Goal: Use online tool/utility: Utilize a website feature to perform a specific function

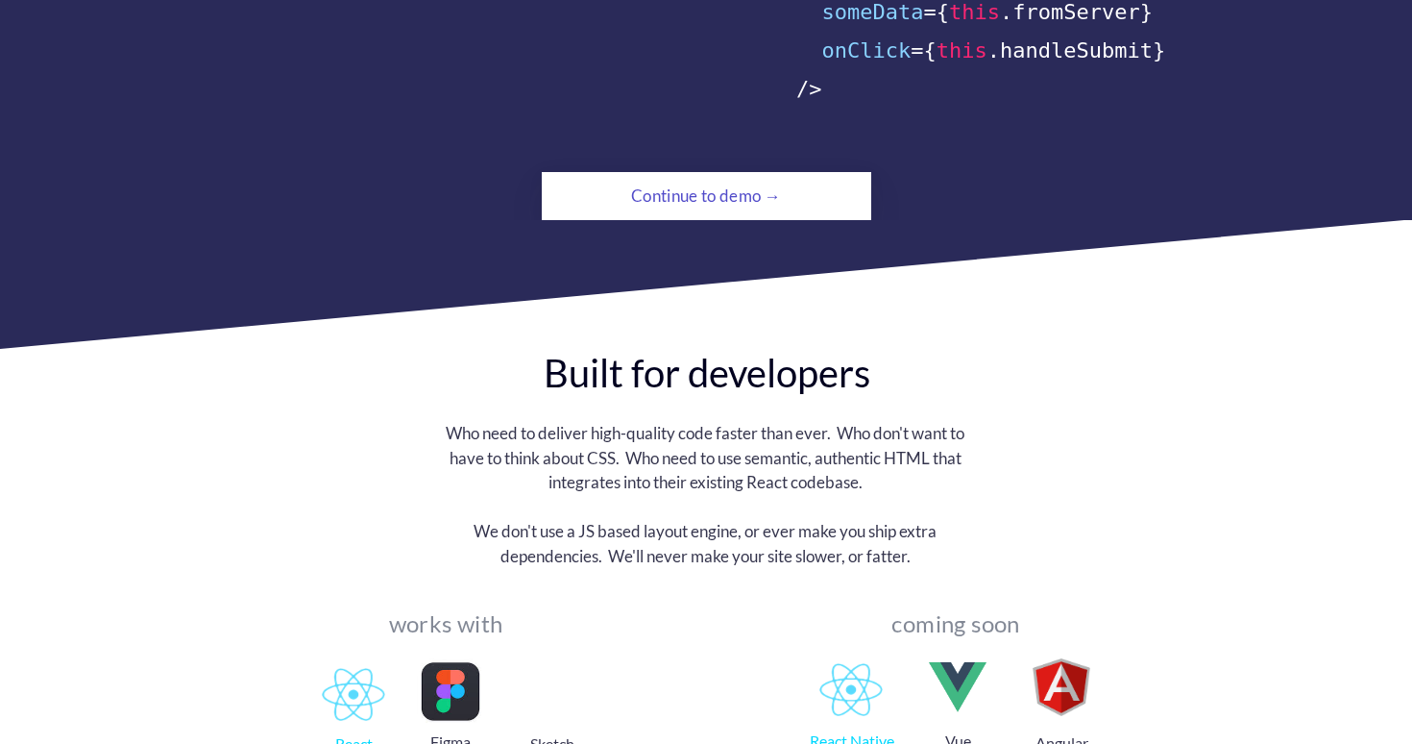
scroll to position [1568, 0]
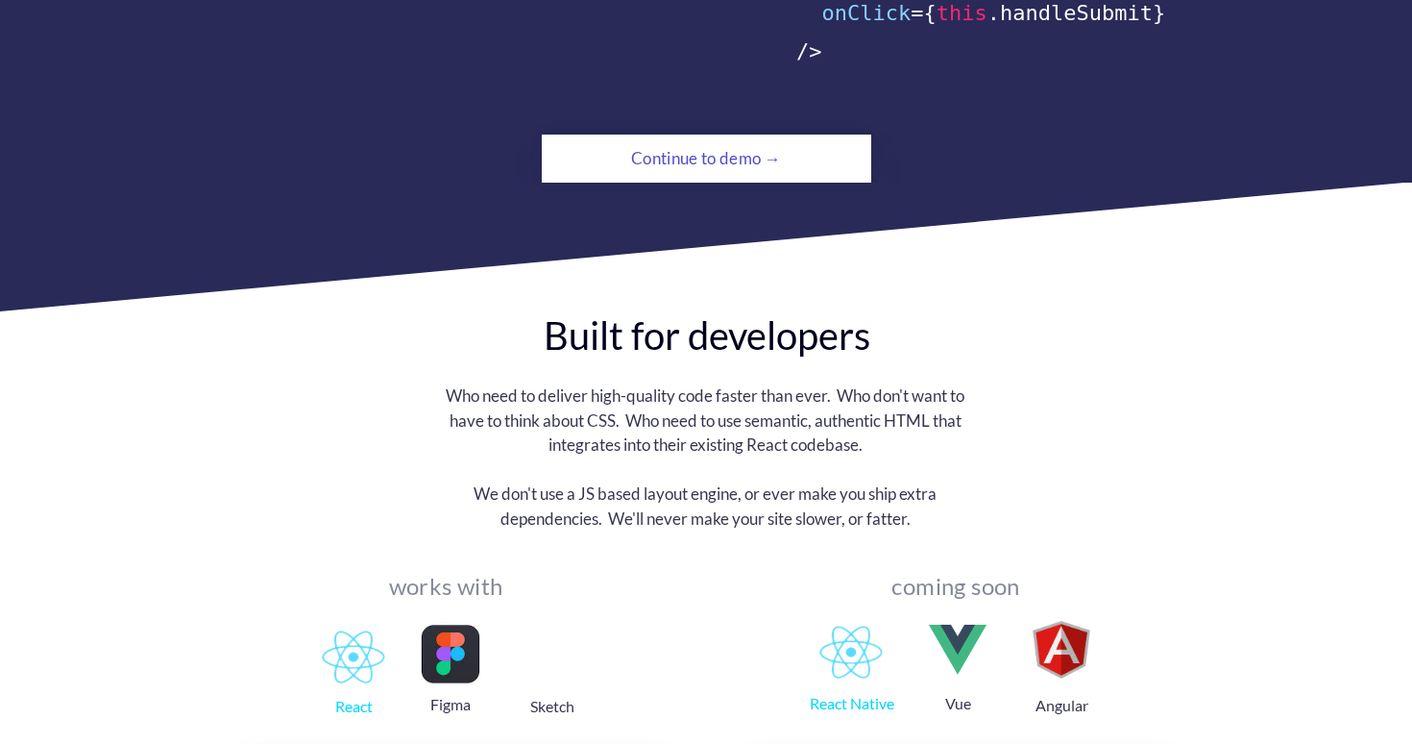
click at [696, 139] on div "Continue to demo →" at bounding box center [706, 158] width 225 height 38
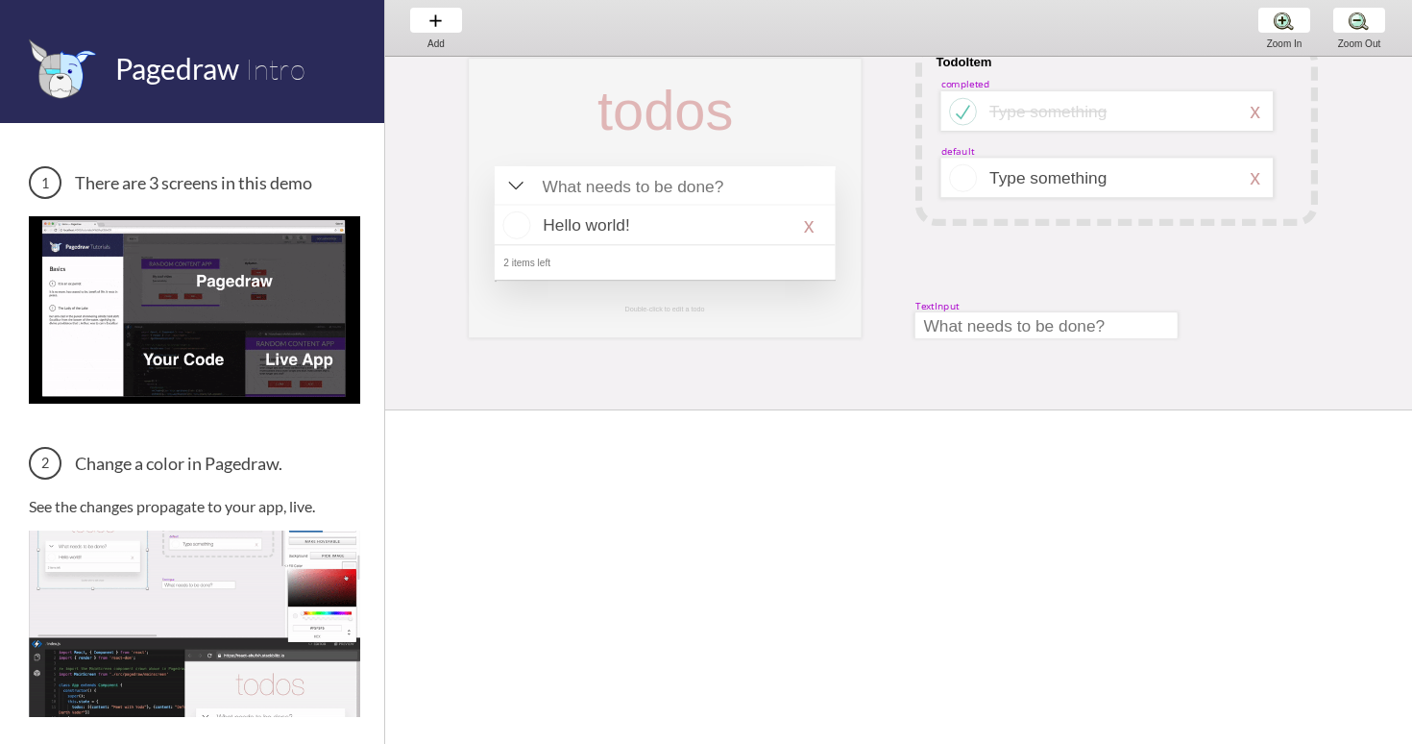
scroll to position [0, 11]
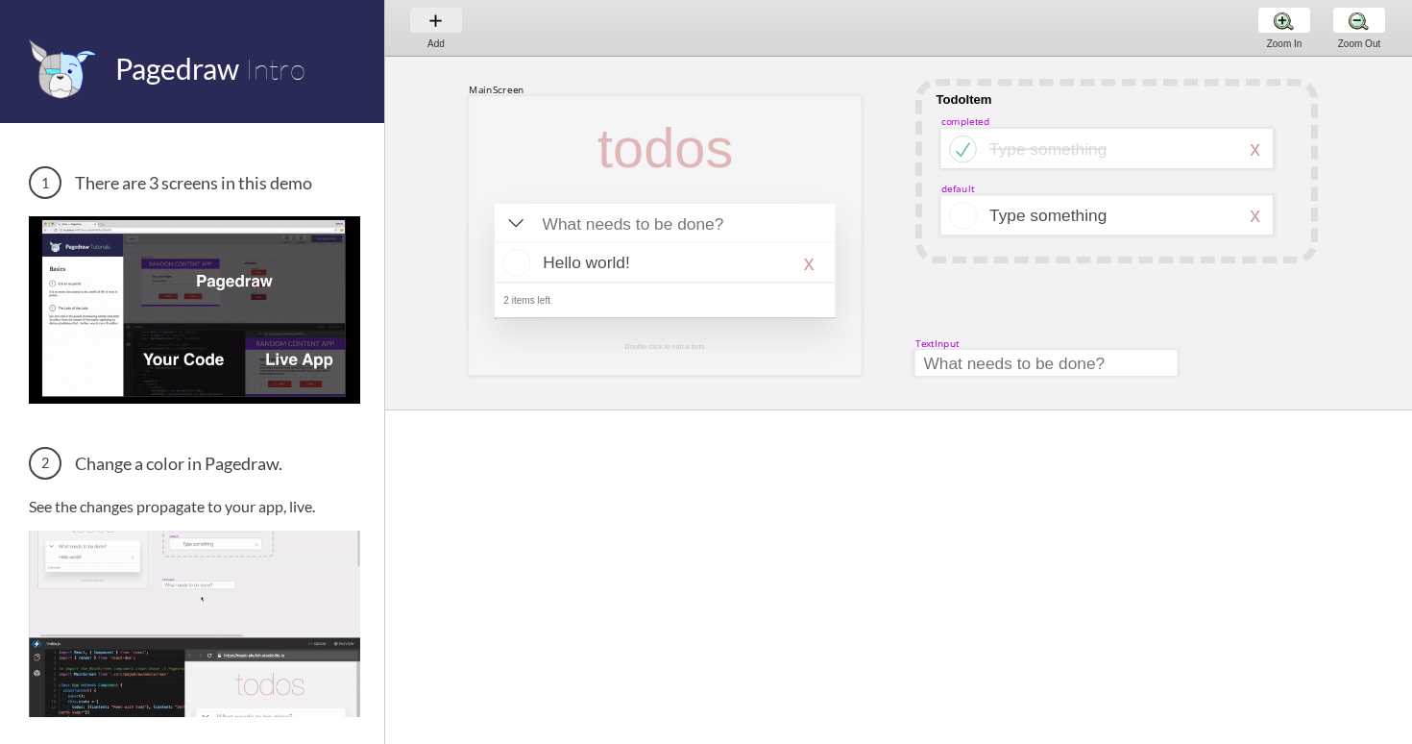
click at [439, 24] on div "Add Add Add" at bounding box center [436, 27] width 73 height 55
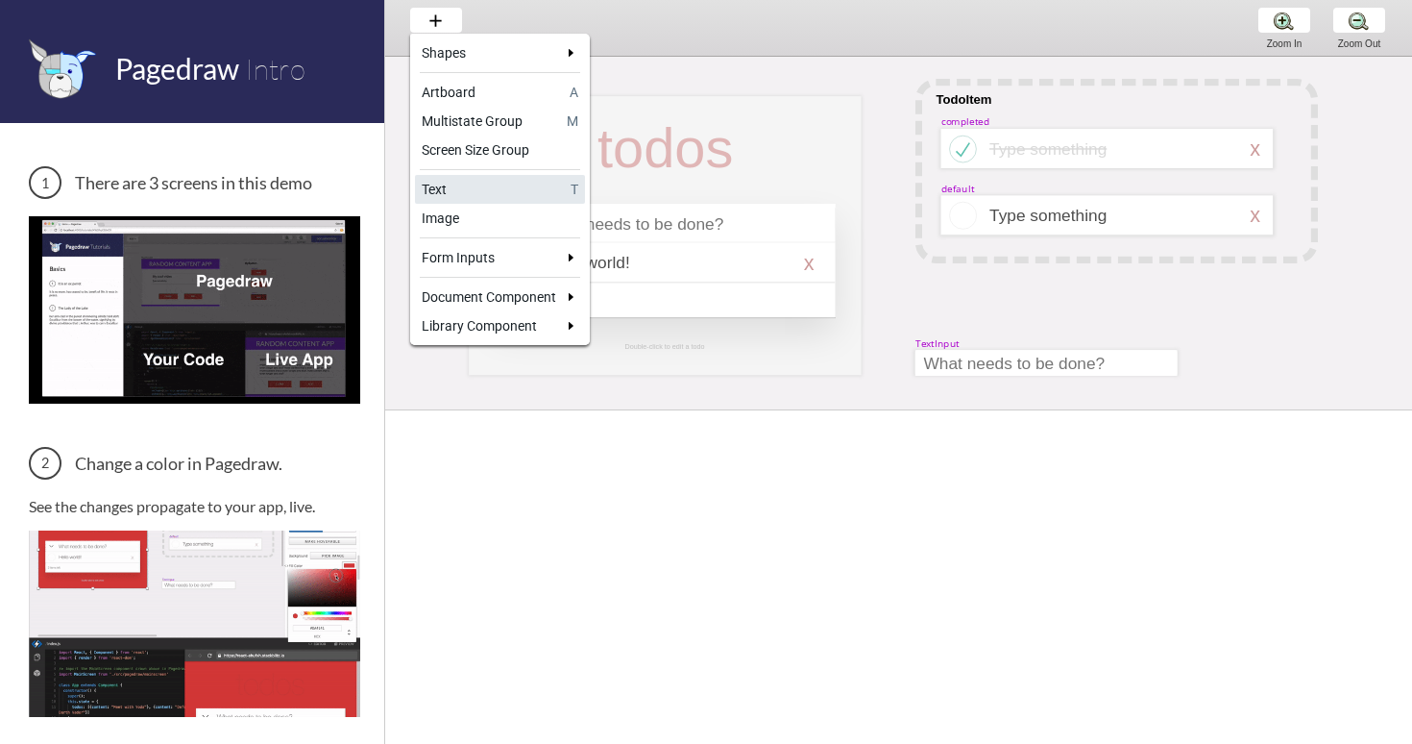
click at [548, 191] on div "Text" at bounding box center [493, 189] width 142 height 19
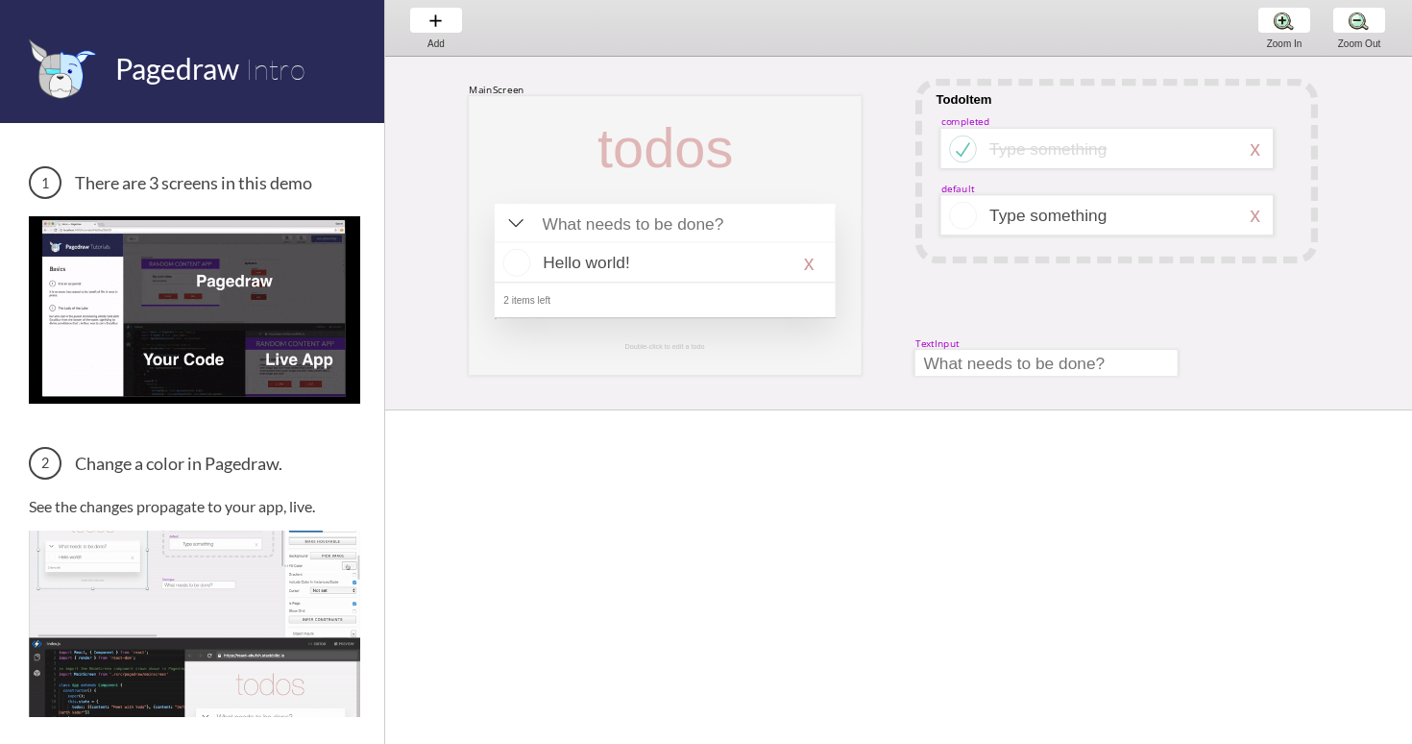
select select "3"
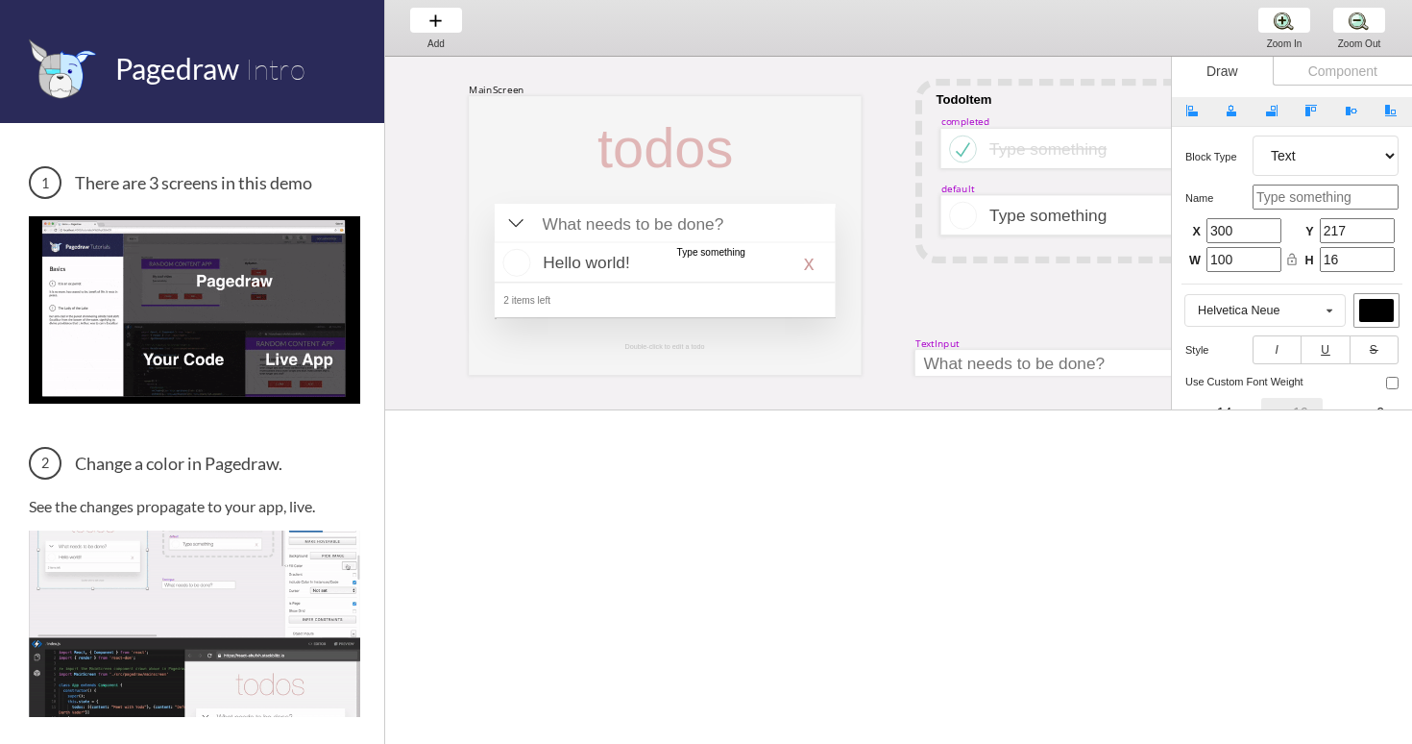
click at [981, 120] on div "completed" at bounding box center [965, 121] width 49 height 13
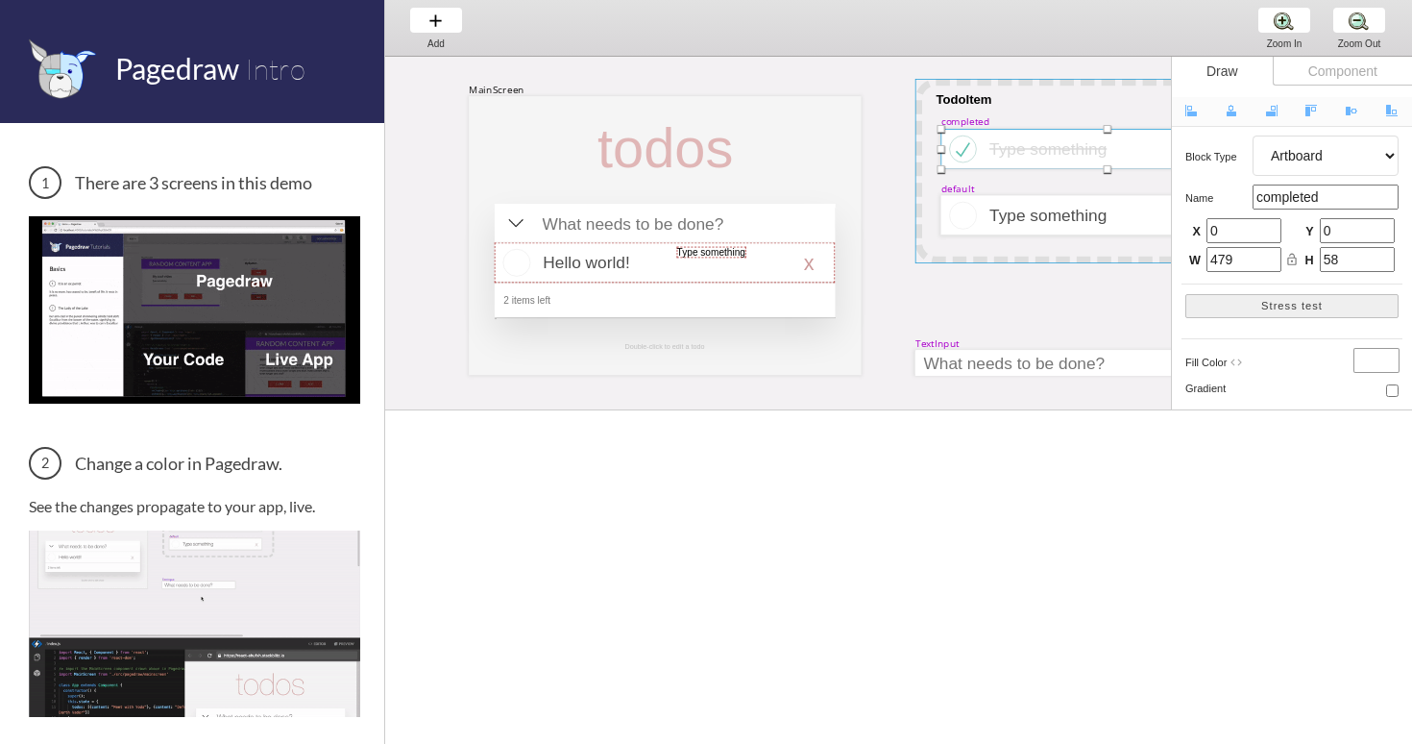
click at [965, 93] on div at bounding box center [1117, 171] width 403 height 184
select select "1"
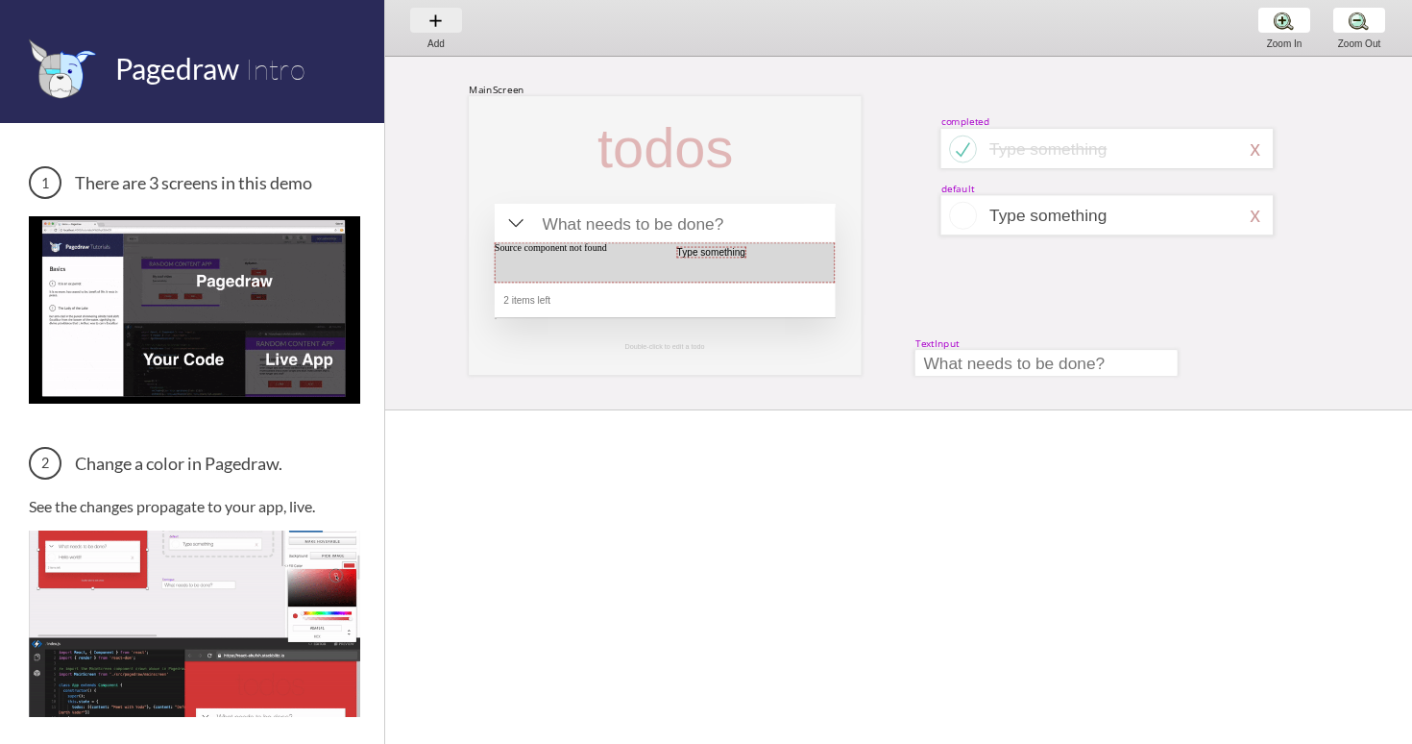
click at [442, 28] on div "Add Add Add" at bounding box center [436, 27] width 73 height 55
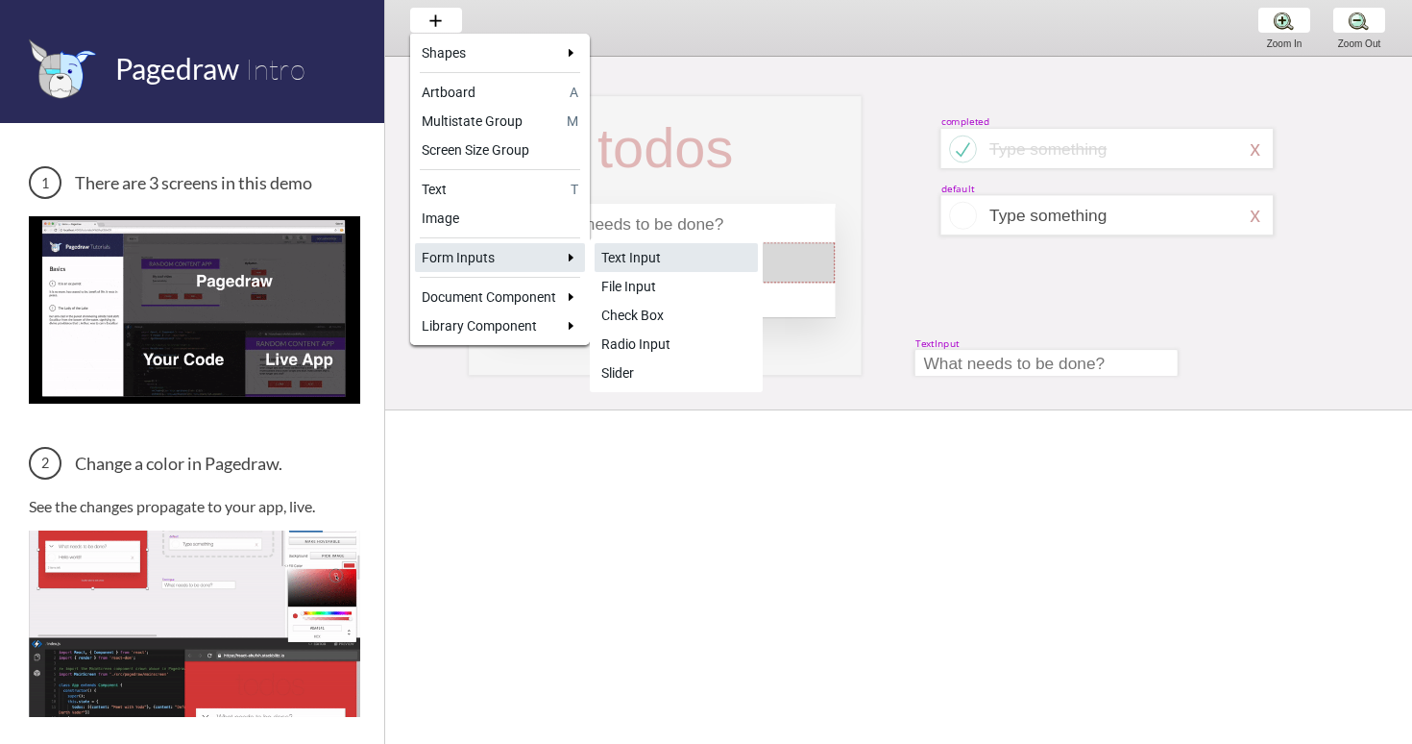
click at [678, 254] on div "Text Input" at bounding box center [676, 257] width 150 height 19
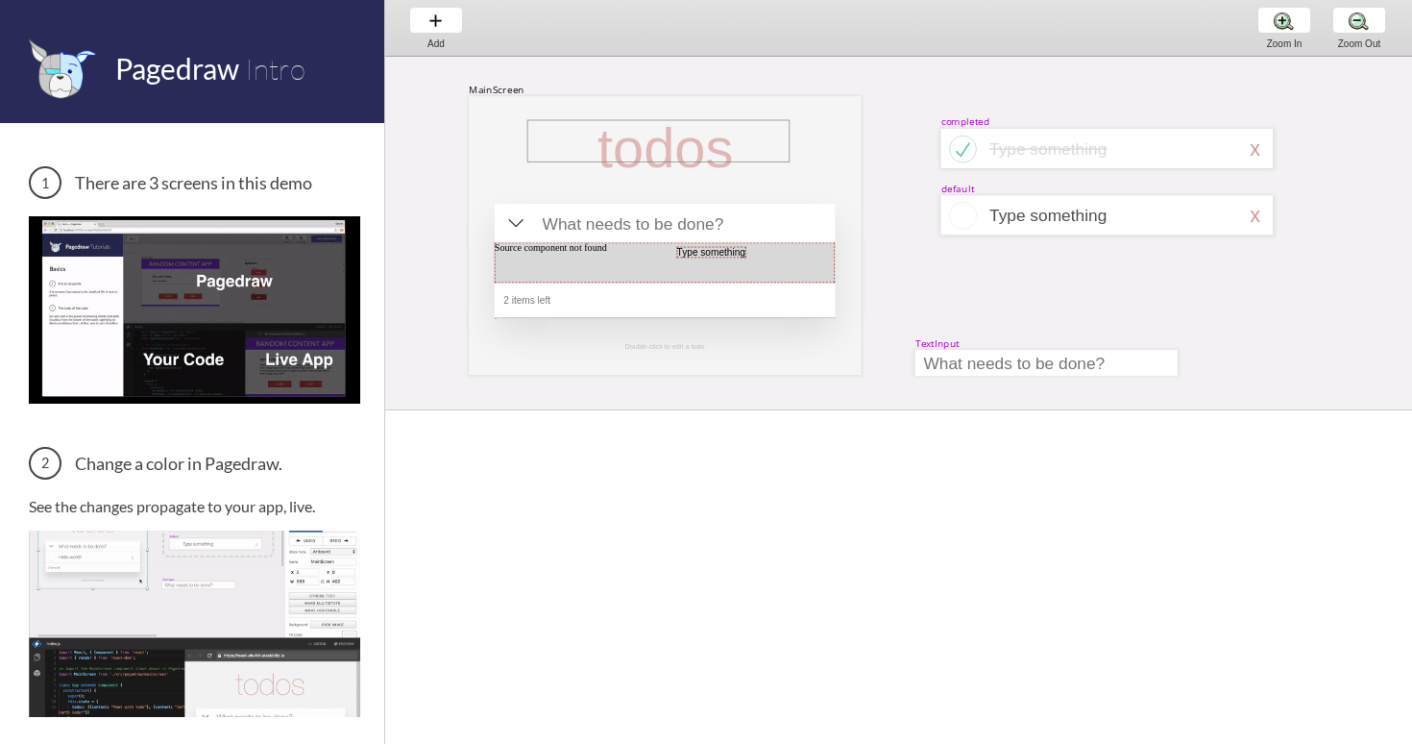
drag, startPoint x: 526, startPoint y: 120, endPoint x: 789, endPoint y: 162, distance: 265.6
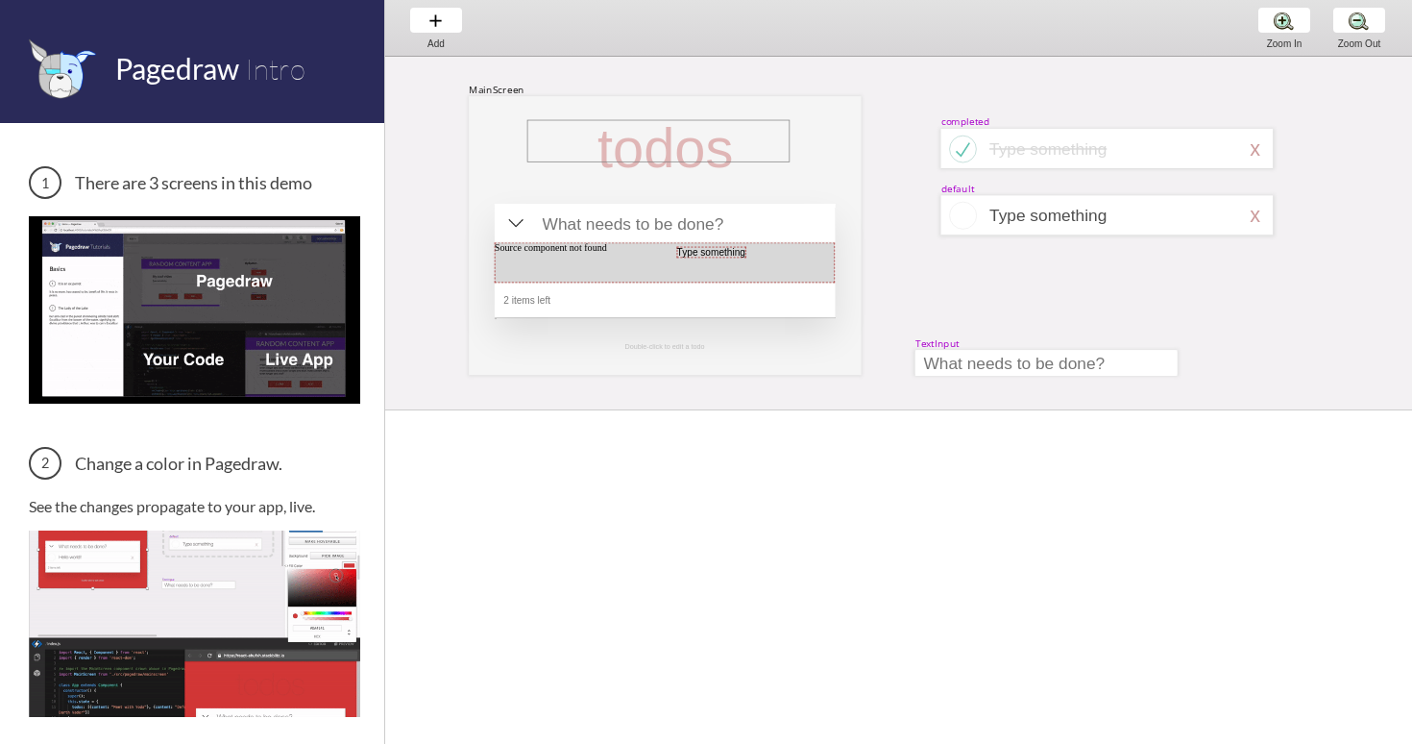
click at [789, 162] on div at bounding box center [665, 235] width 392 height 279
select select "9"
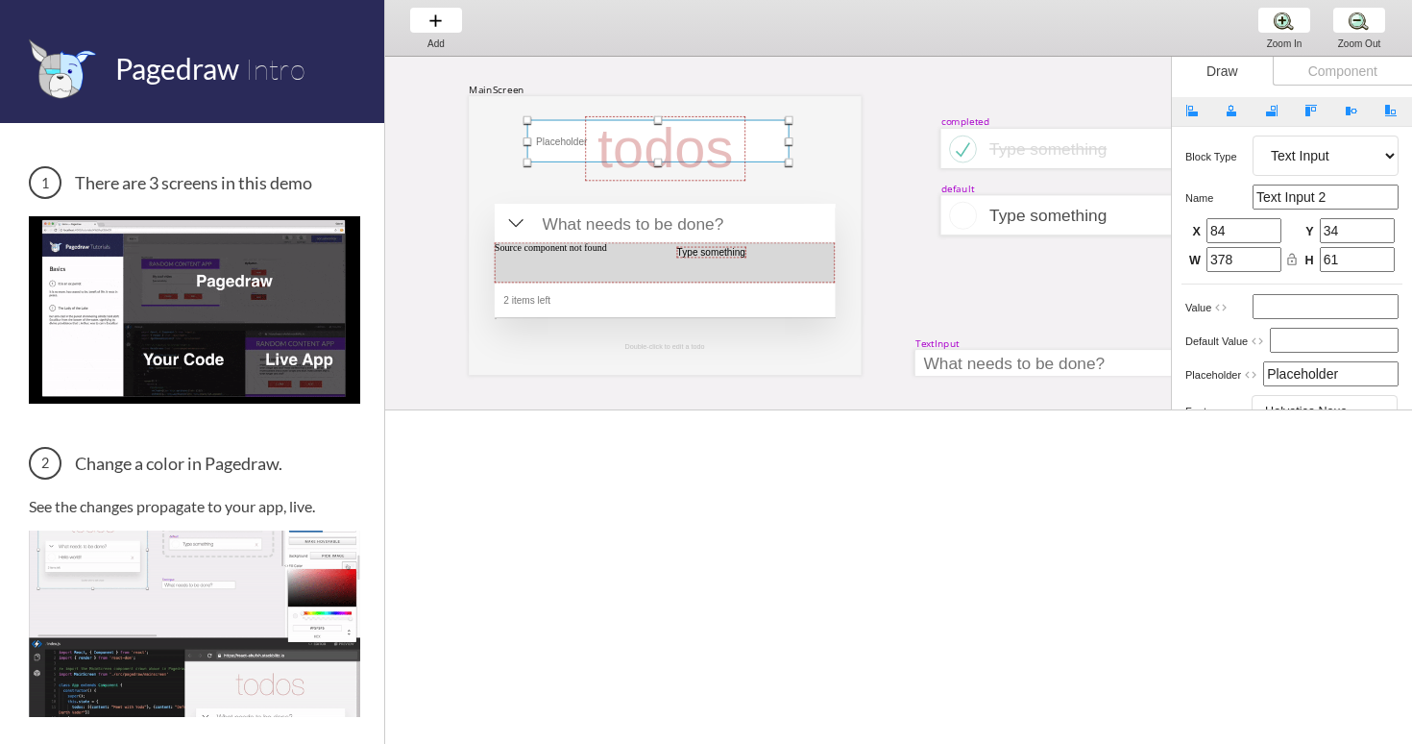
click at [768, 143] on div at bounding box center [658, 141] width 262 height 42
click at [791, 152] on div at bounding box center [792, 155] width 8 height 8
type input "381"
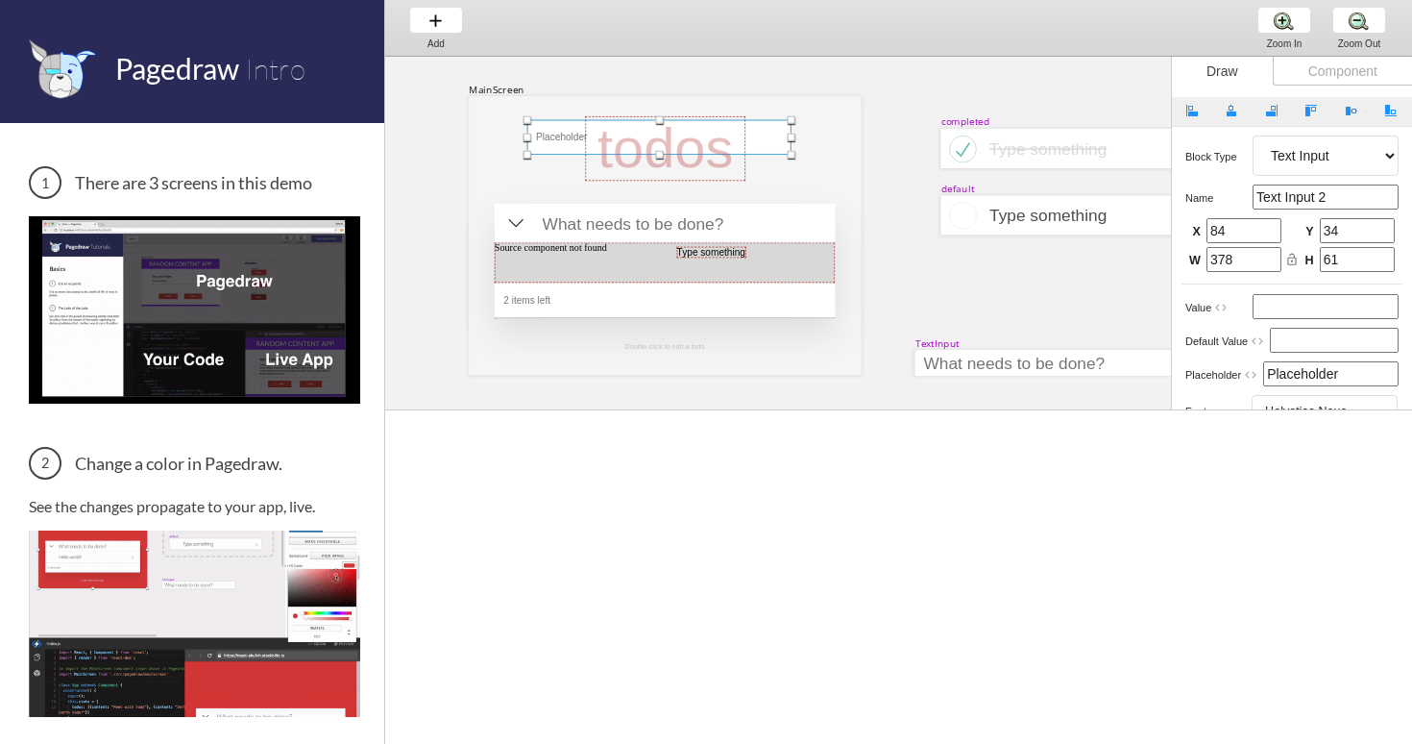
type input "50"
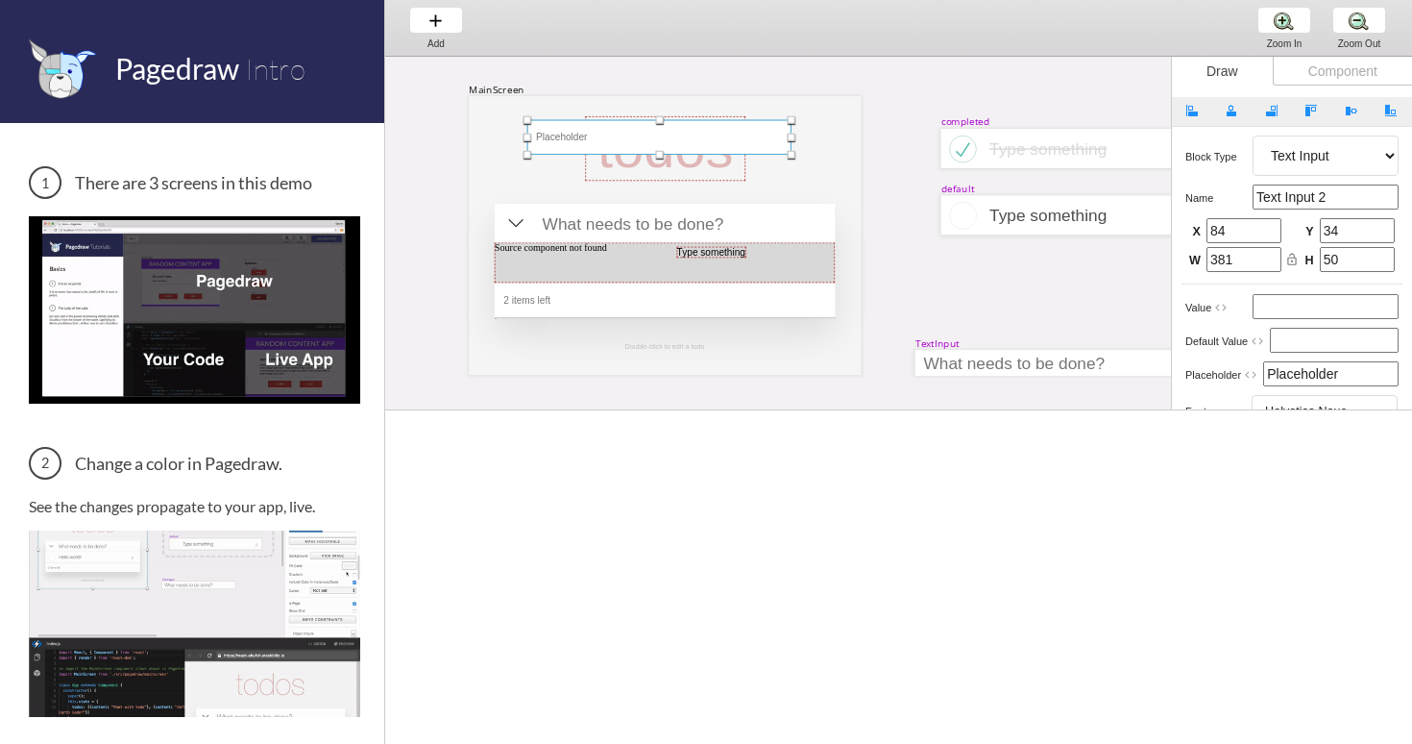
click at [748, 131] on div at bounding box center [659, 137] width 264 height 35
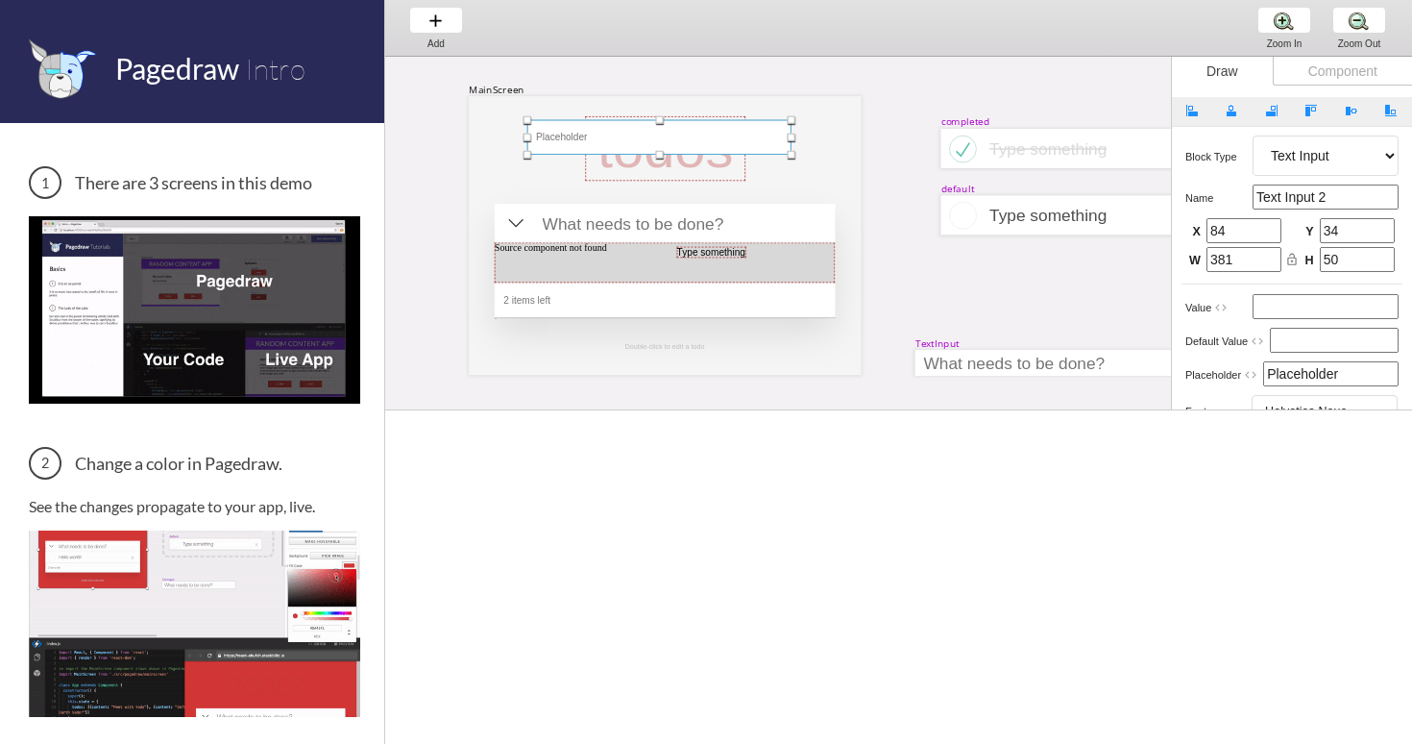
click at [552, 133] on div at bounding box center [659, 137] width 264 height 35
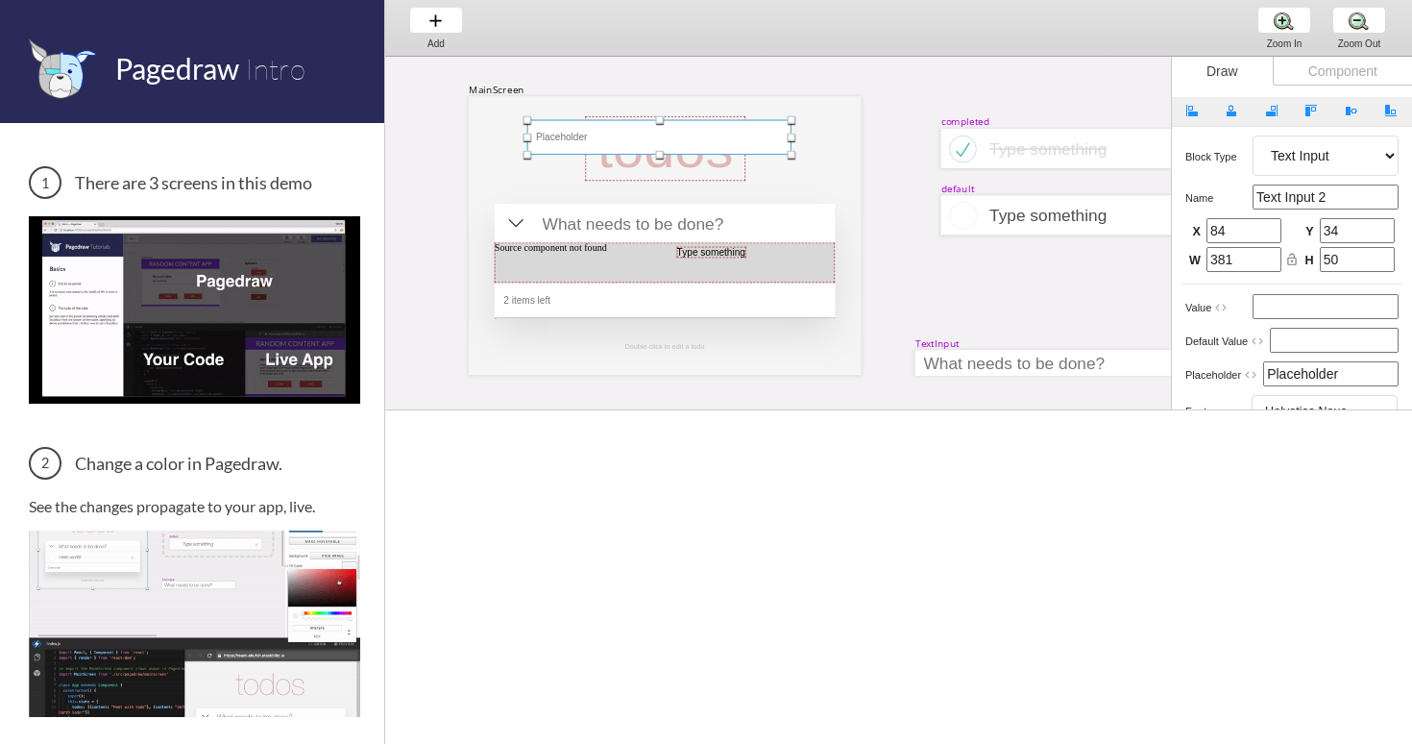
click at [552, 133] on div at bounding box center [659, 137] width 264 height 35
click at [427, 20] on div "Add Add Add" at bounding box center [436, 27] width 73 height 55
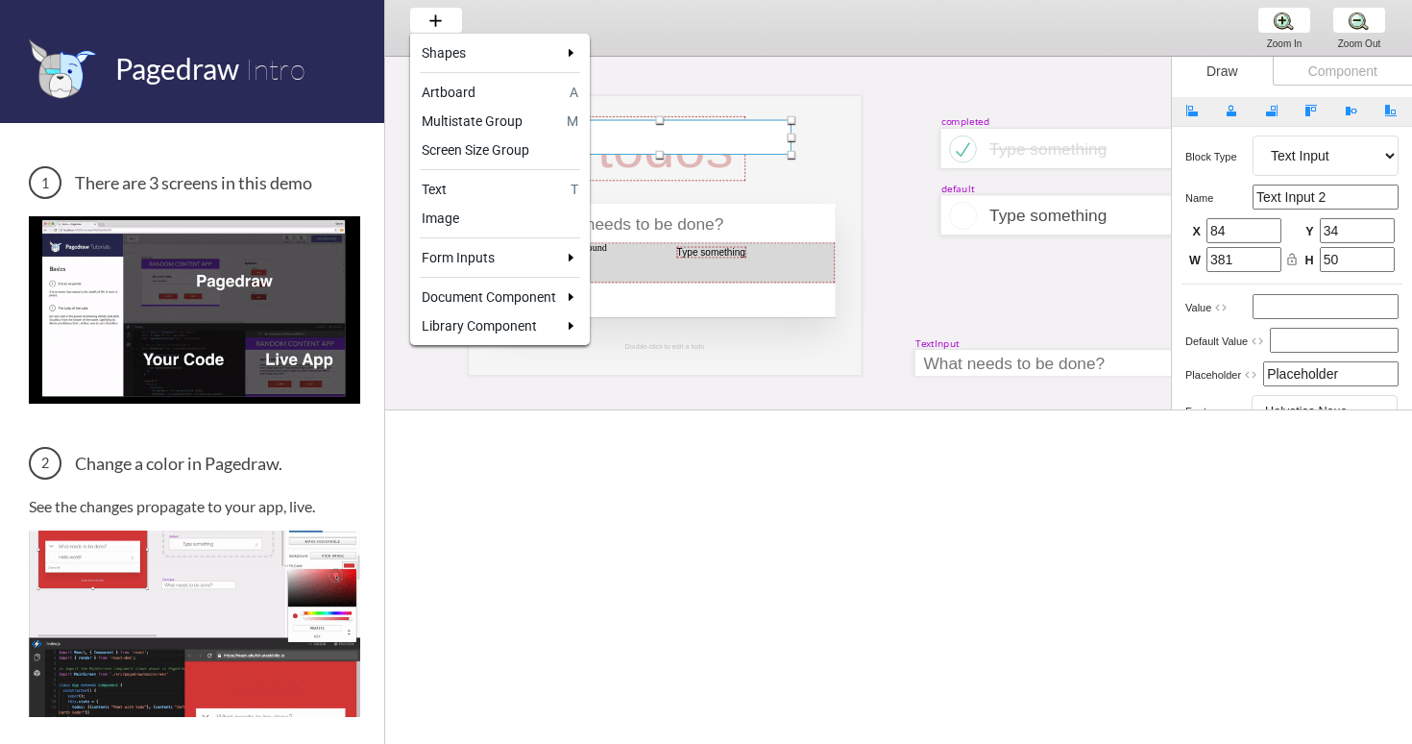
click at [187, 435] on div at bounding box center [706, 372] width 1412 height 744
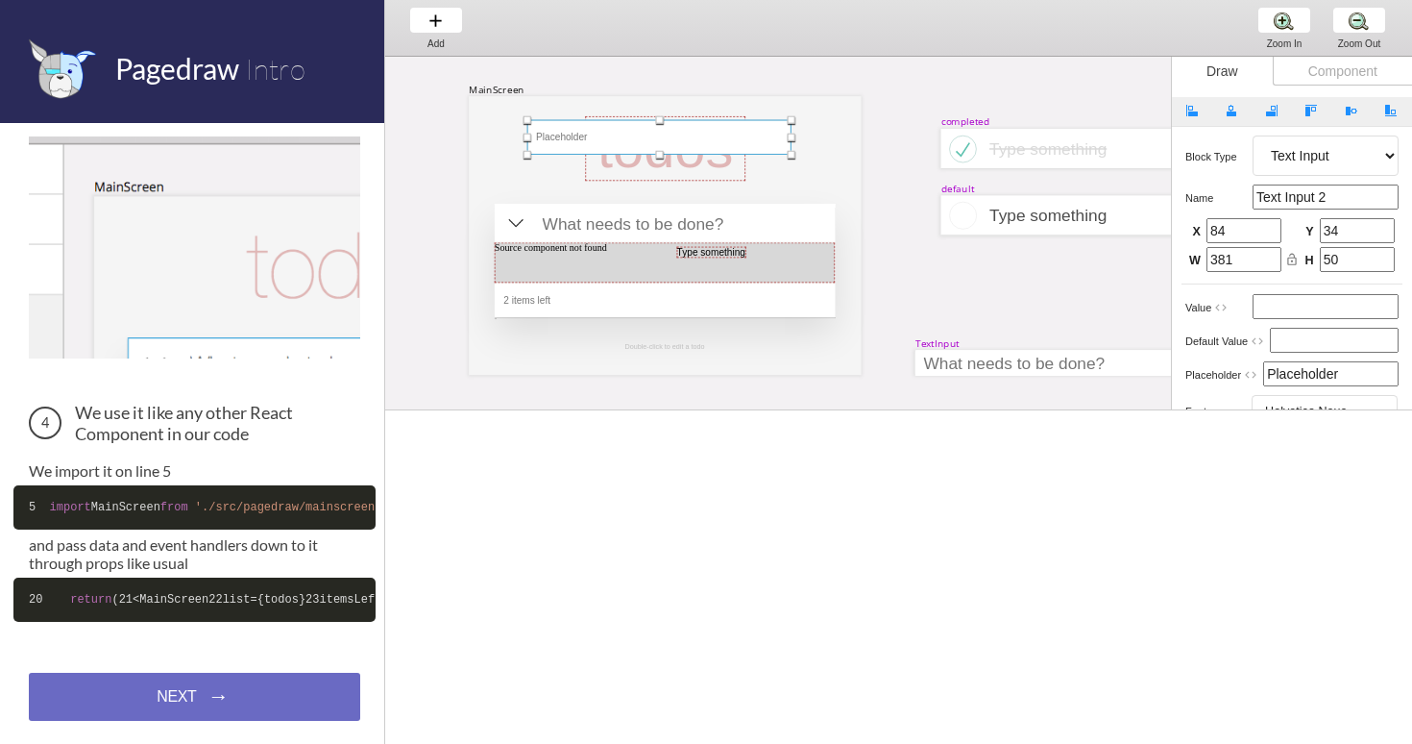
scroll to position [766, 0]
click at [1020, 154] on div at bounding box center [1112, 148] width 246 height 18
select select "3"
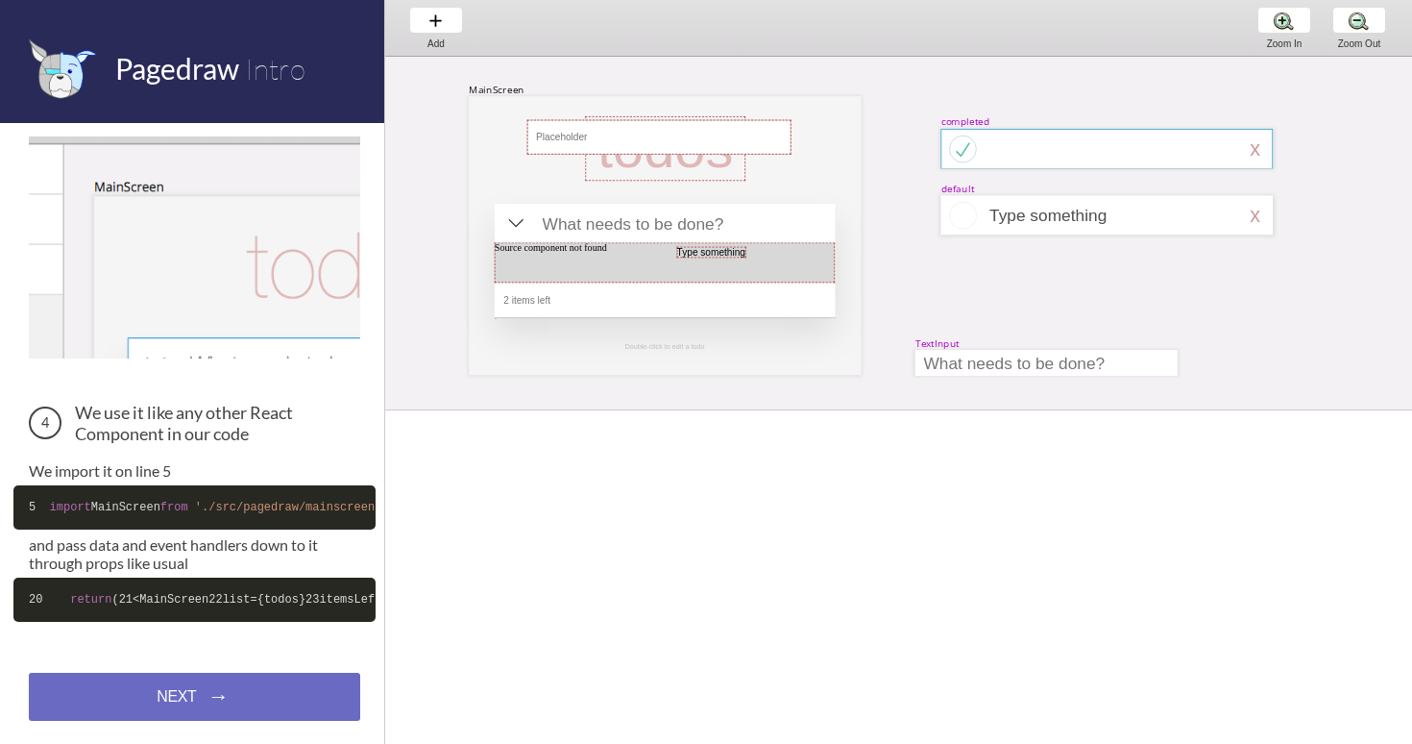
click at [1066, 149] on div at bounding box center [1107, 149] width 332 height 40
click at [1038, 213] on div at bounding box center [1112, 215] width 246 height 18
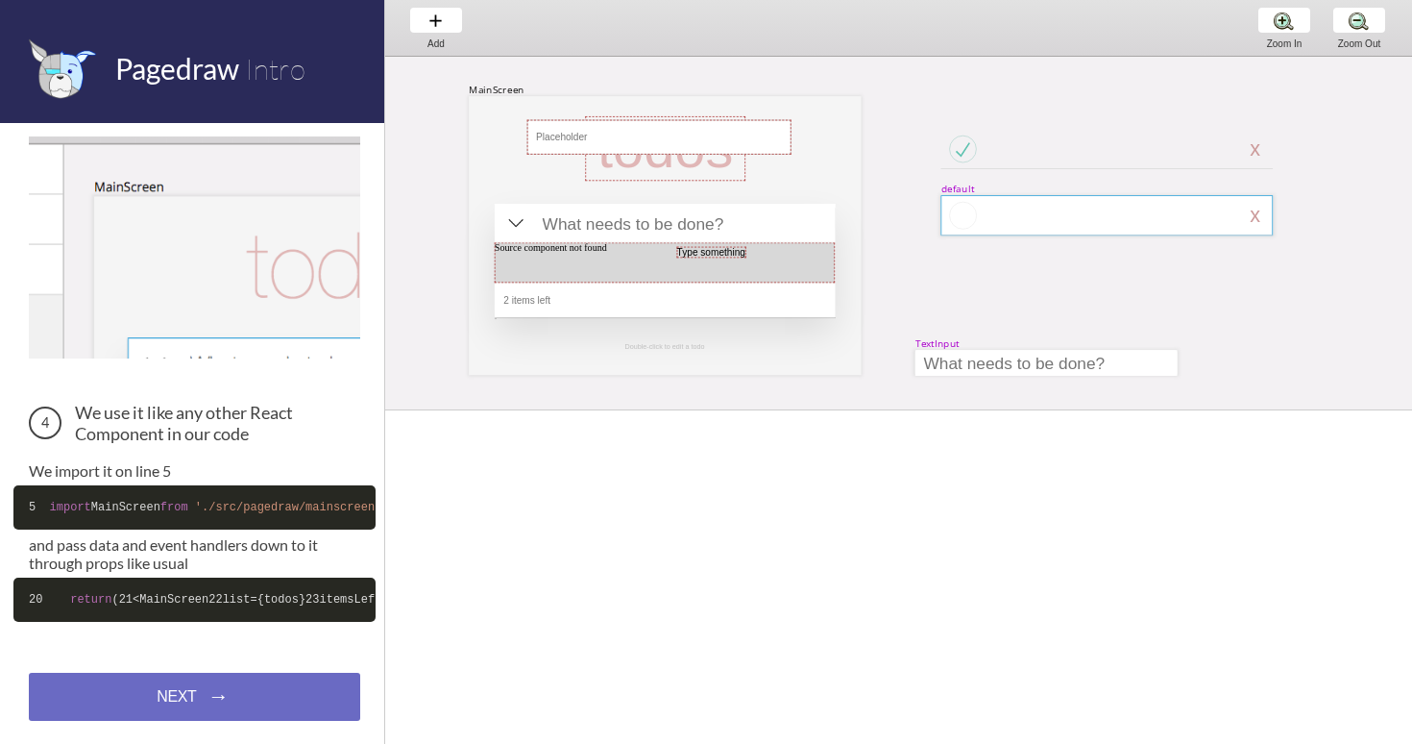
click at [1013, 212] on div at bounding box center [1107, 215] width 332 height 40
click at [1012, 159] on div "MainScreen todos Source component not found 2 items left TextInput x Double-cli…" at bounding box center [1333, 484] width 1917 height 855
click at [968, 150] on div at bounding box center [960, 149] width 38 height 37
click at [981, 166] on div "MainScreen todos Source component not found 2 items left TextInput x Double-cli…" at bounding box center [1333, 484] width 1917 height 855
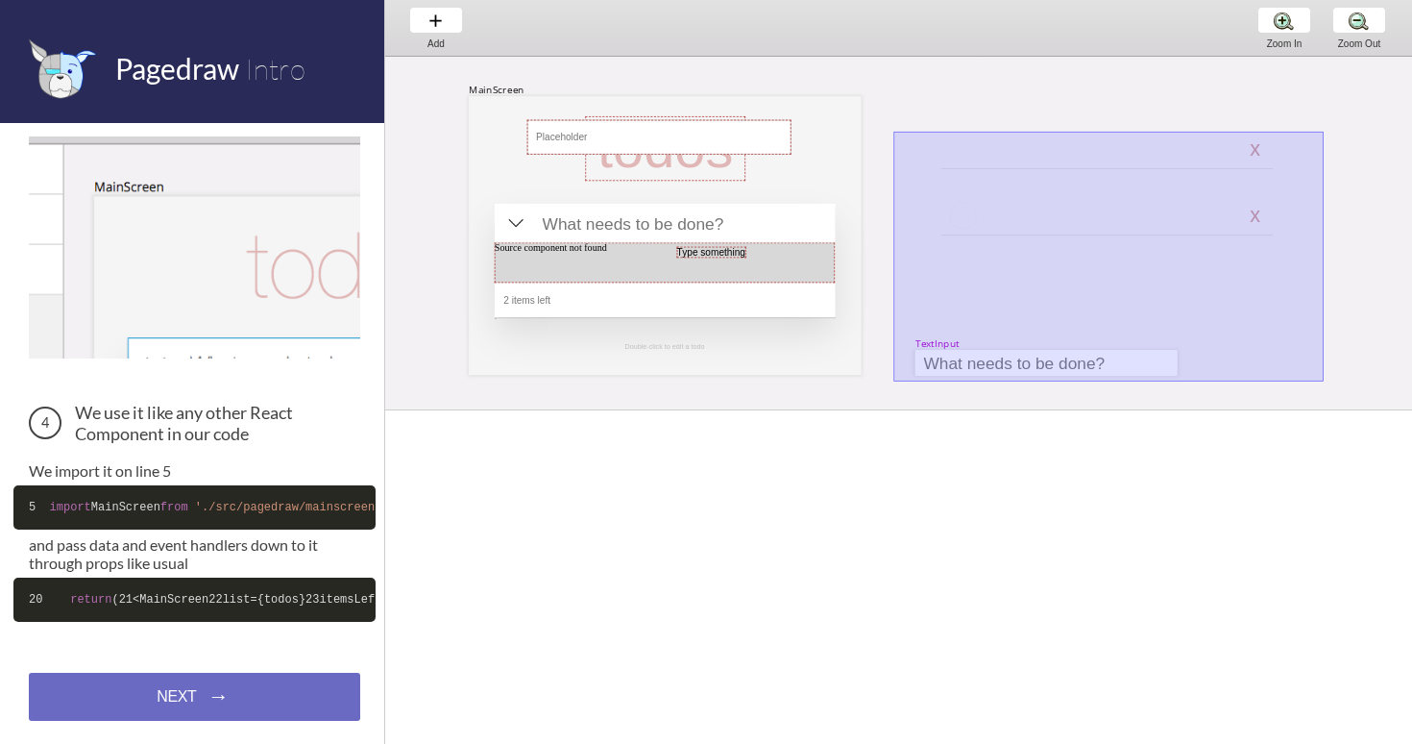
drag, startPoint x: 1323, startPoint y: 132, endPoint x: 893, endPoint y: 377, distance: 494.4
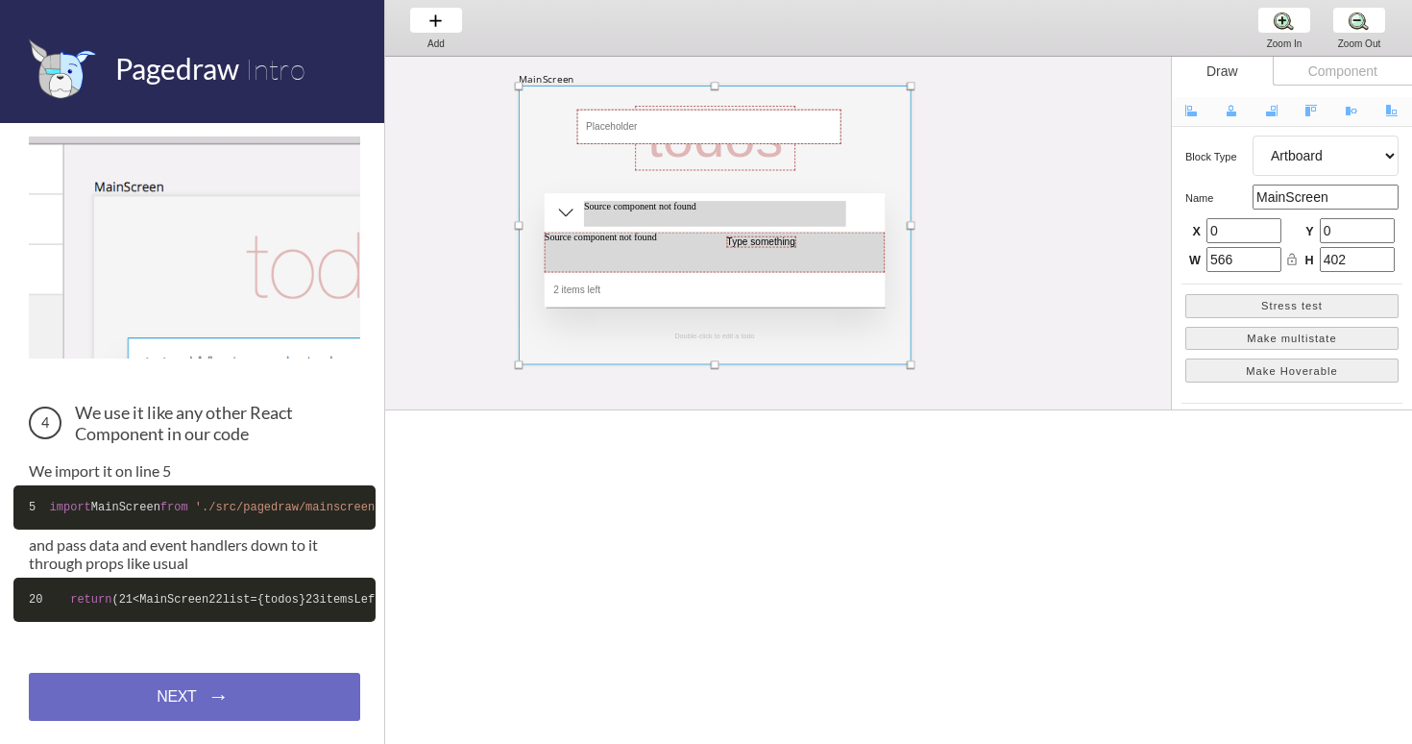
drag, startPoint x: 818, startPoint y: 166, endPoint x: 868, endPoint y: 157, distance: 50.9
click at [868, 157] on div at bounding box center [715, 224] width 392 height 279
click at [840, 202] on div at bounding box center [715, 215] width 262 height 26
select select "4"
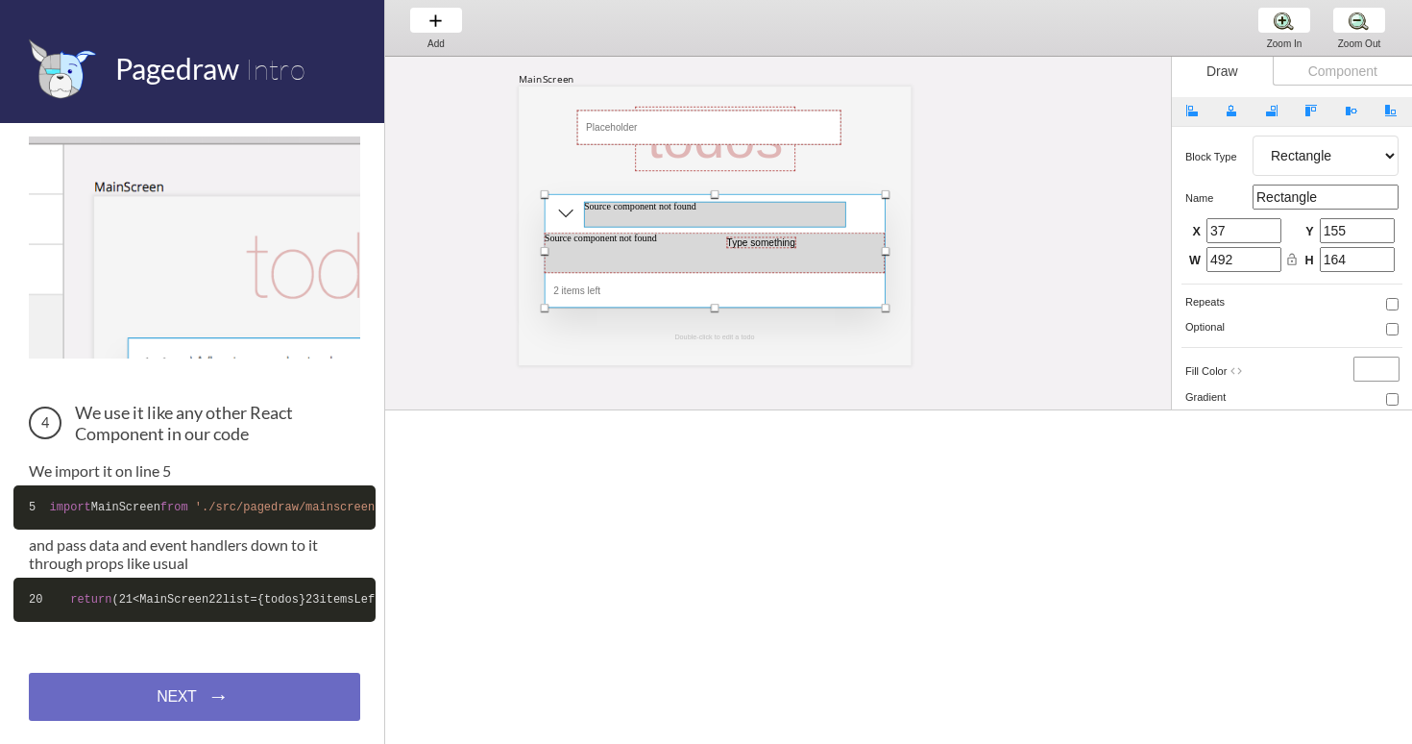
click at [823, 218] on div at bounding box center [715, 215] width 262 height 26
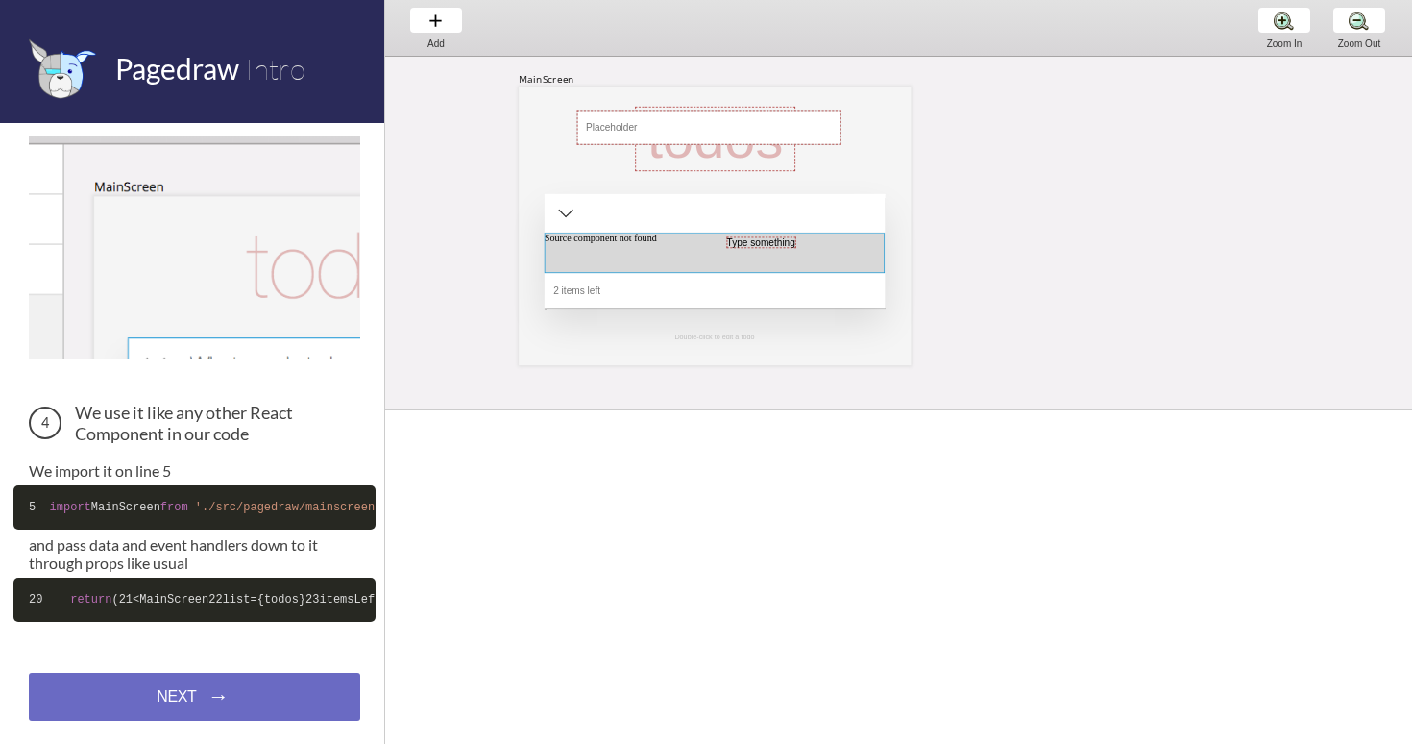
click at [791, 262] on div at bounding box center [715, 252] width 340 height 40
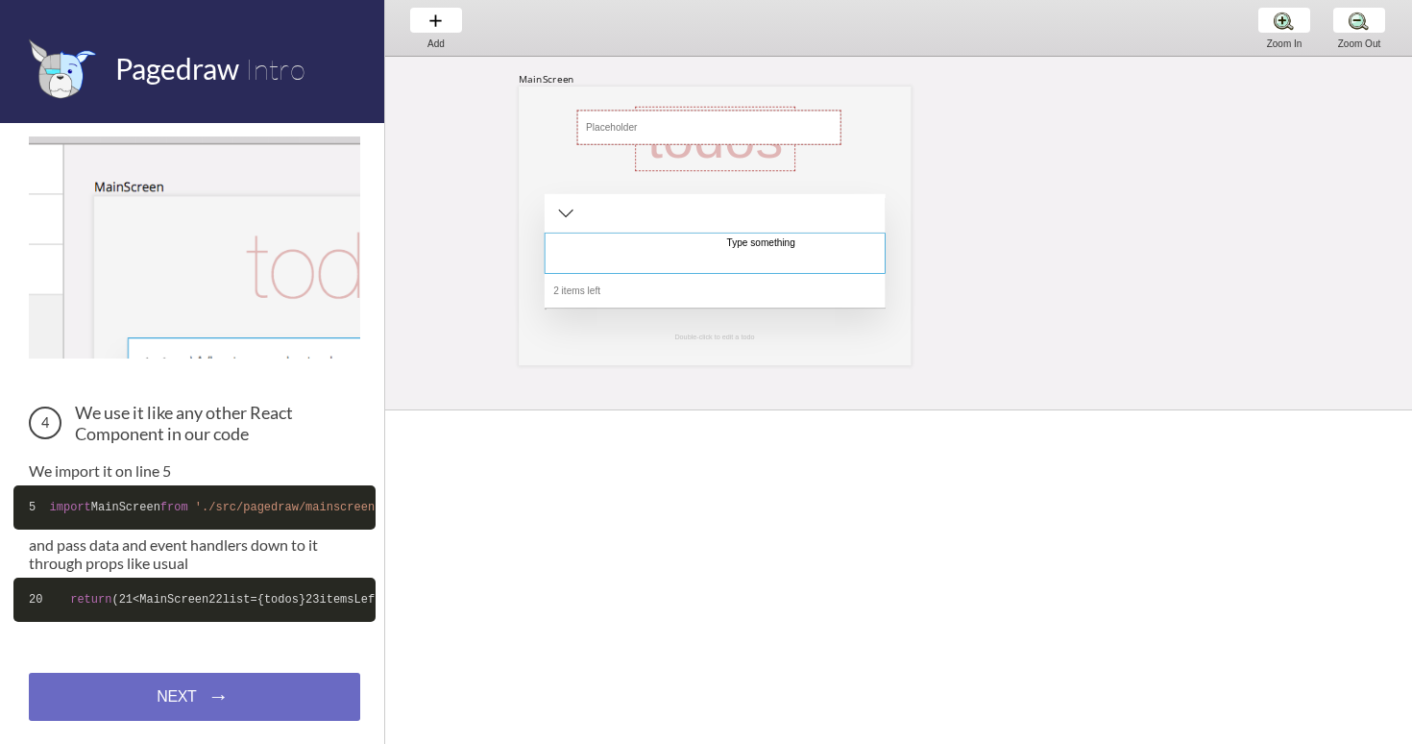
click at [794, 260] on div at bounding box center [715, 252] width 341 height 41
click at [794, 259] on div at bounding box center [715, 250] width 341 height 113
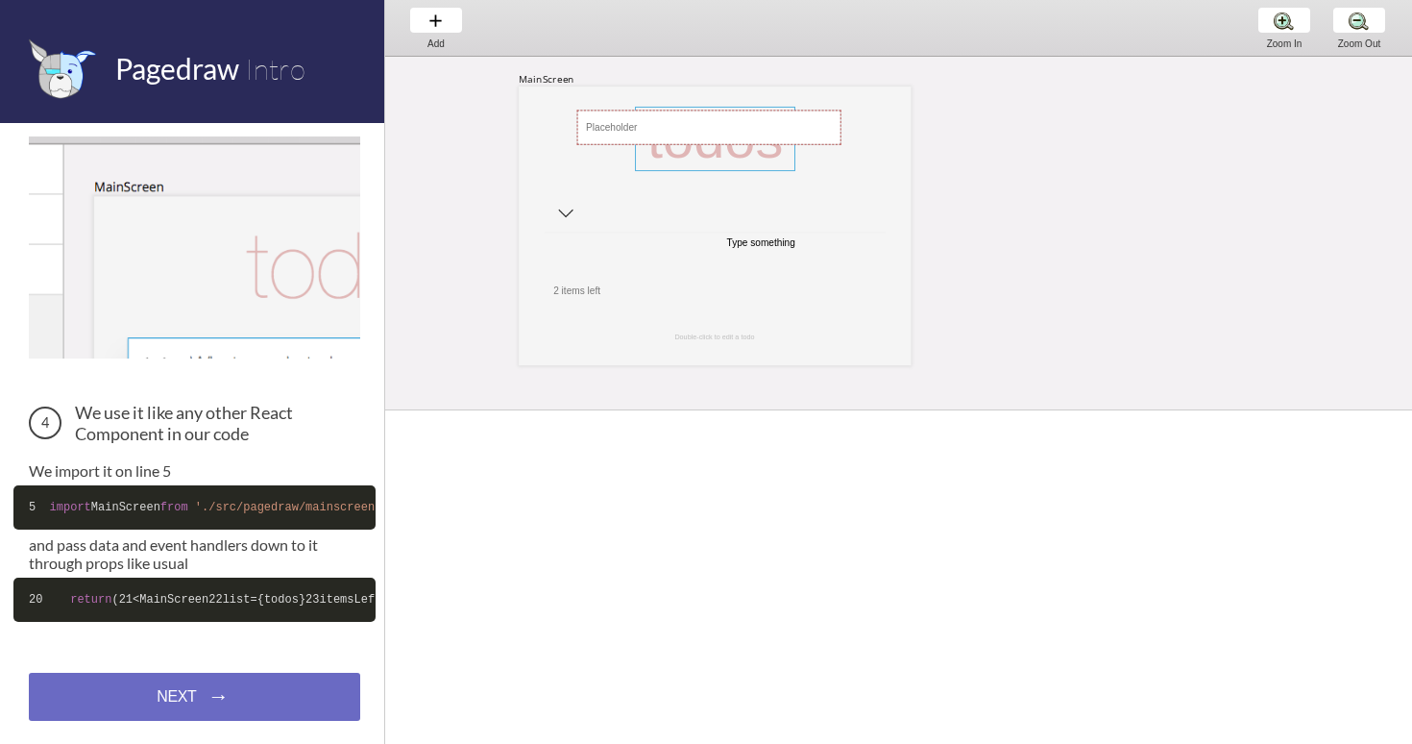
click at [736, 167] on div at bounding box center [715, 139] width 160 height 64
select select "3"
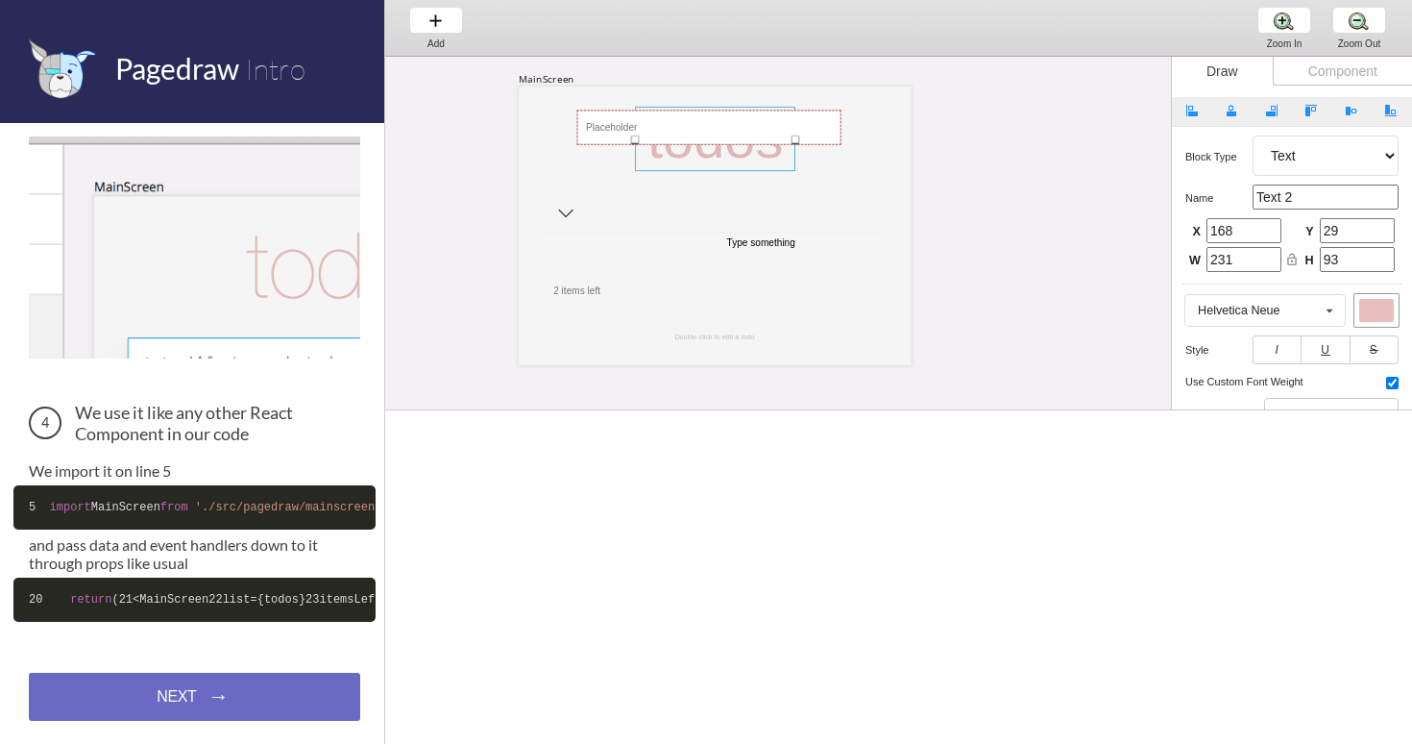
click at [730, 161] on div at bounding box center [715, 139] width 160 height 64
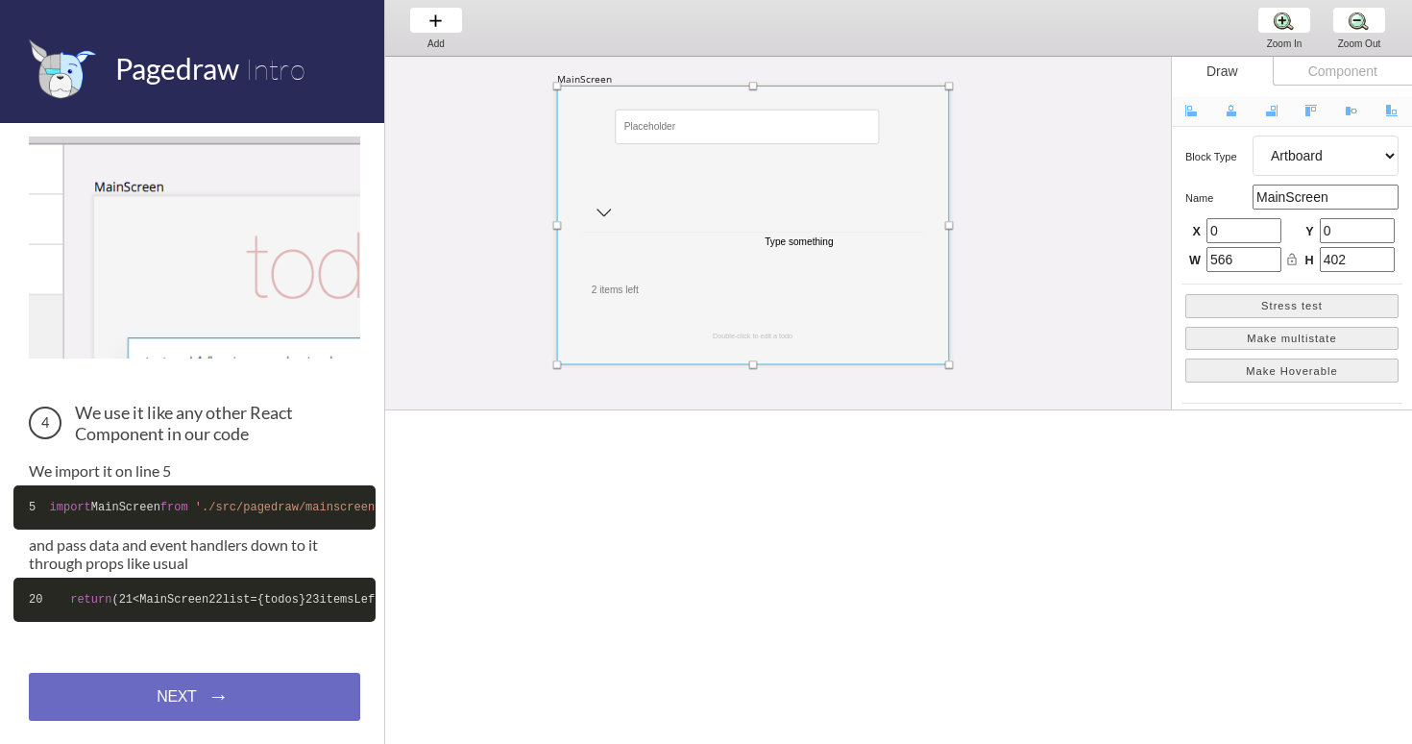
drag, startPoint x: 822, startPoint y: 184, endPoint x: 856, endPoint y: 183, distance: 33.7
click at [859, 185] on div at bounding box center [753, 224] width 392 height 279
click at [601, 214] on div at bounding box center [602, 215] width 16 height 16
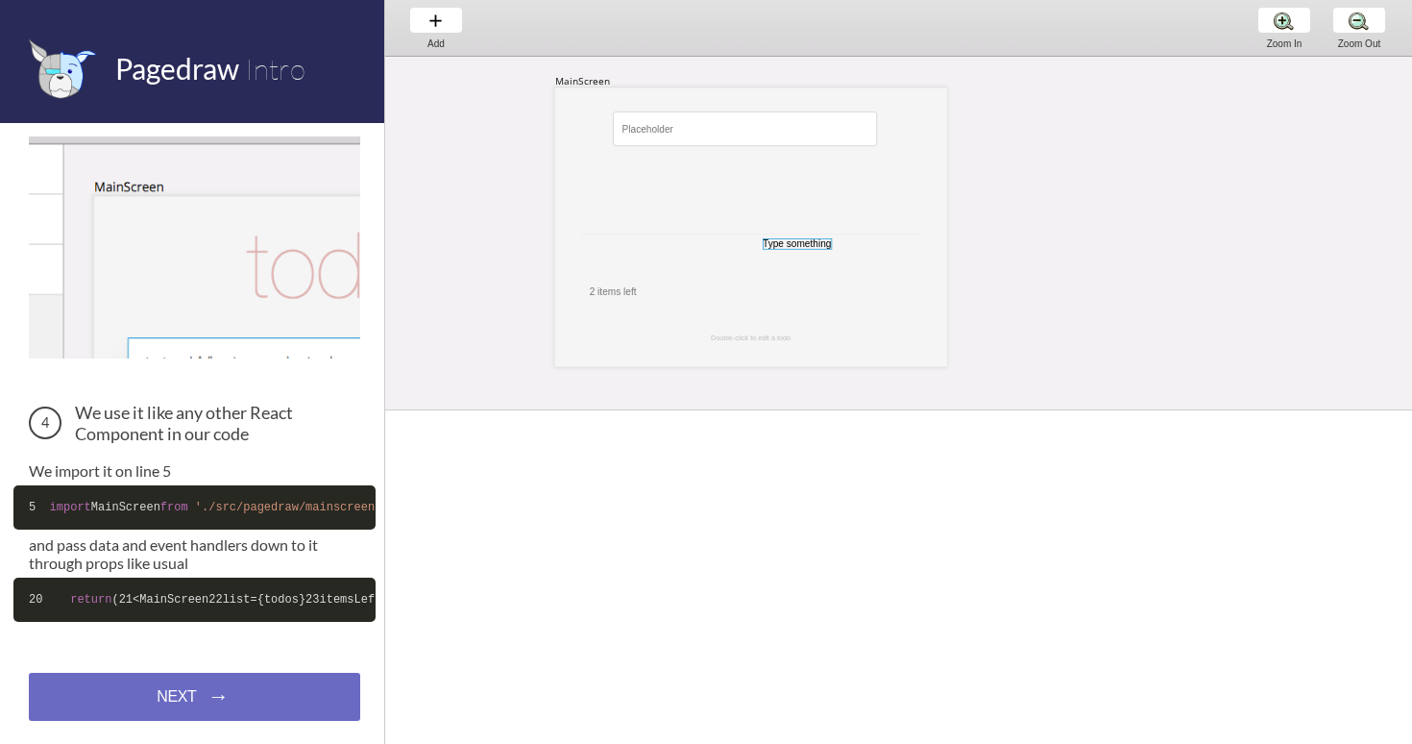
click at [829, 241] on div at bounding box center [797, 244] width 69 height 12
select select "3"
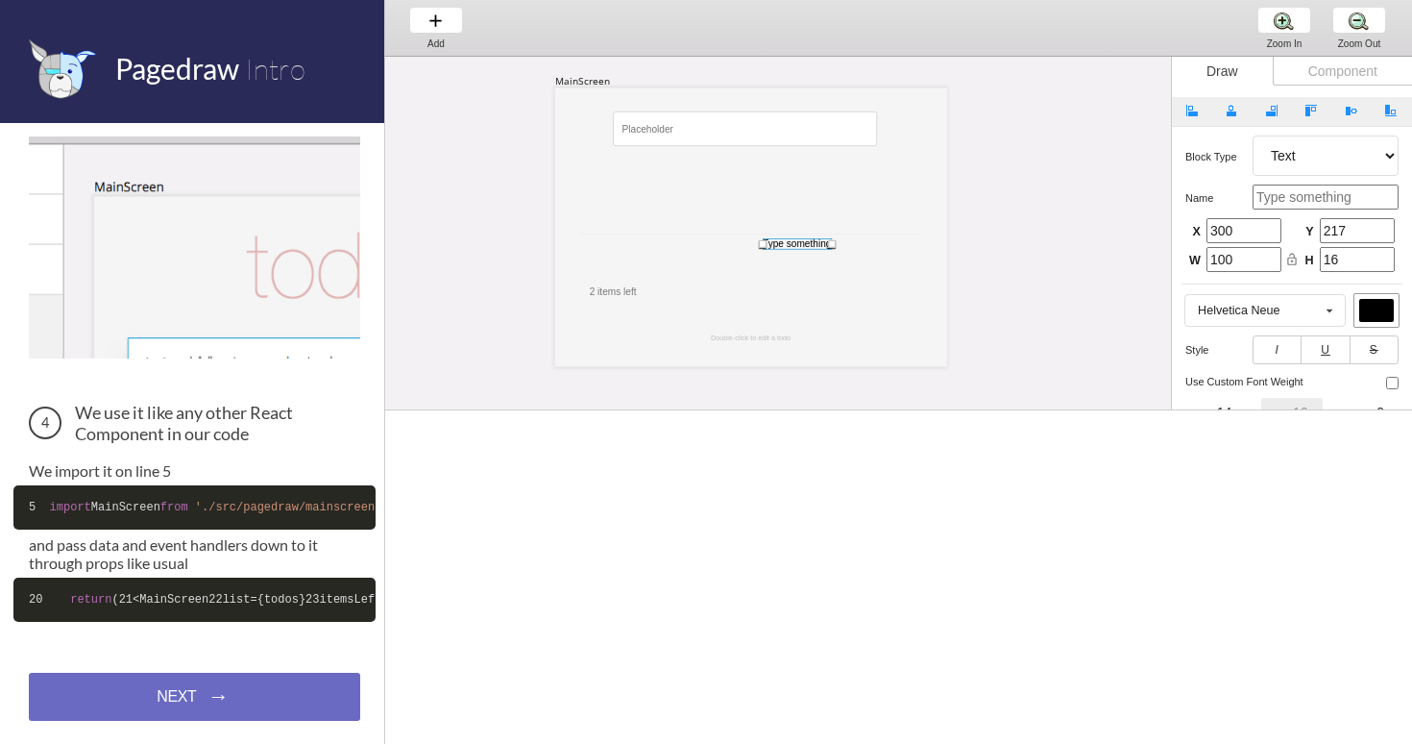
click at [810, 241] on div at bounding box center [797, 244] width 69 height 12
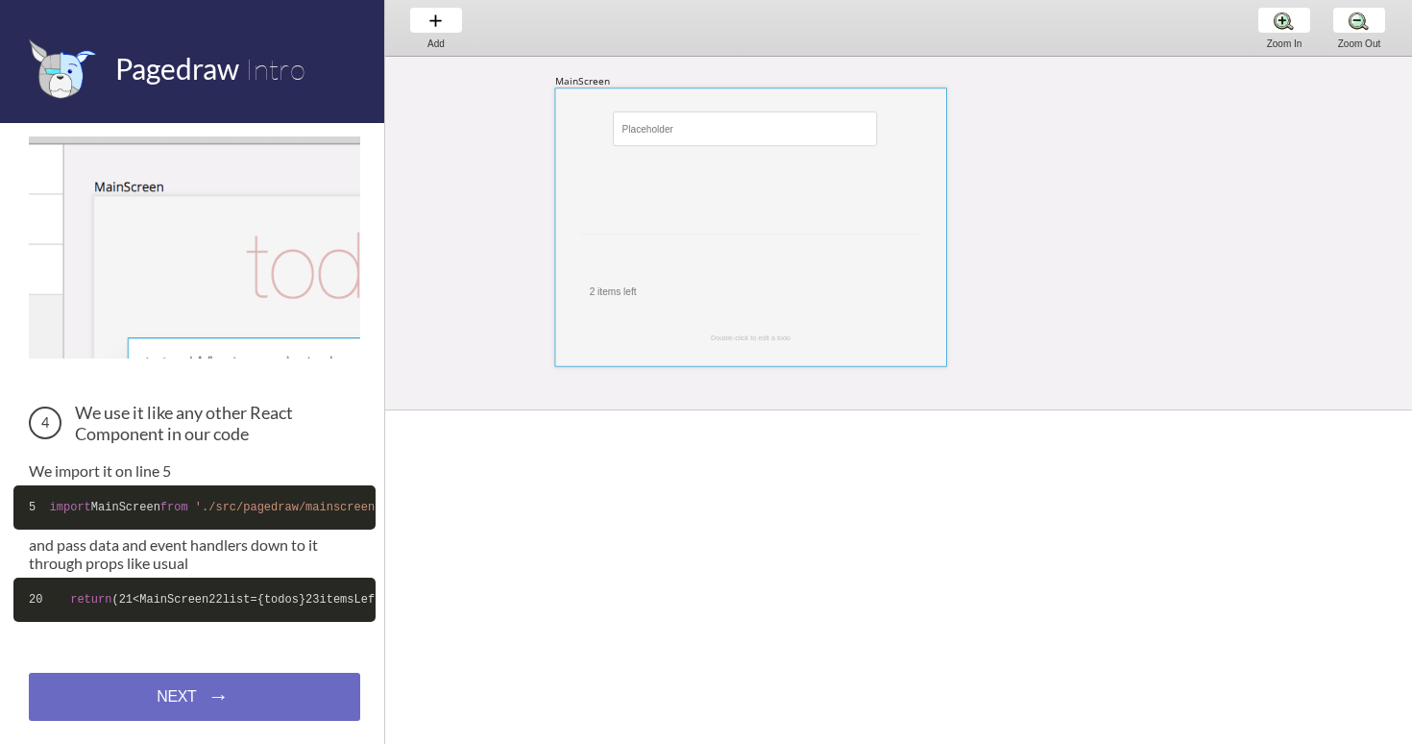
click at [782, 229] on div at bounding box center [751, 226] width 392 height 279
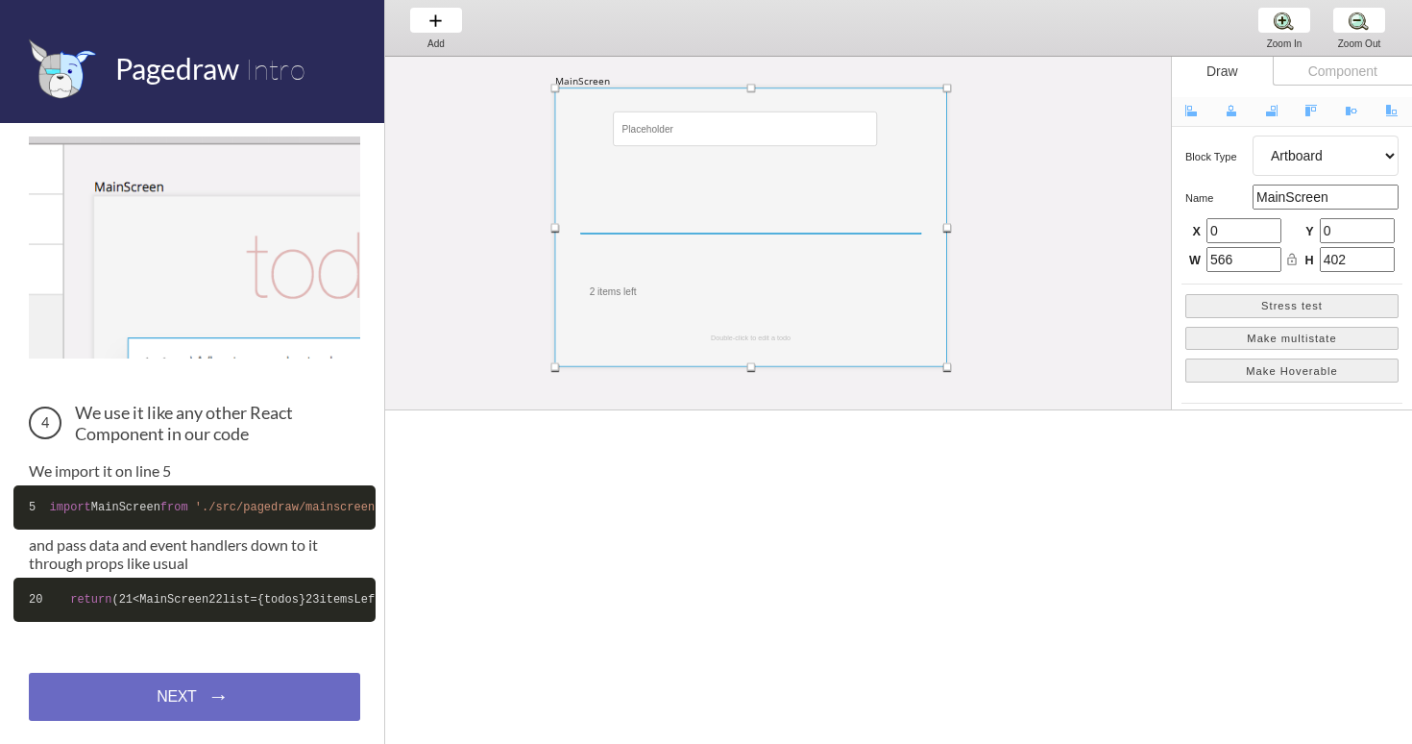
click at [779, 233] on div at bounding box center [750, 232] width 341 height 1
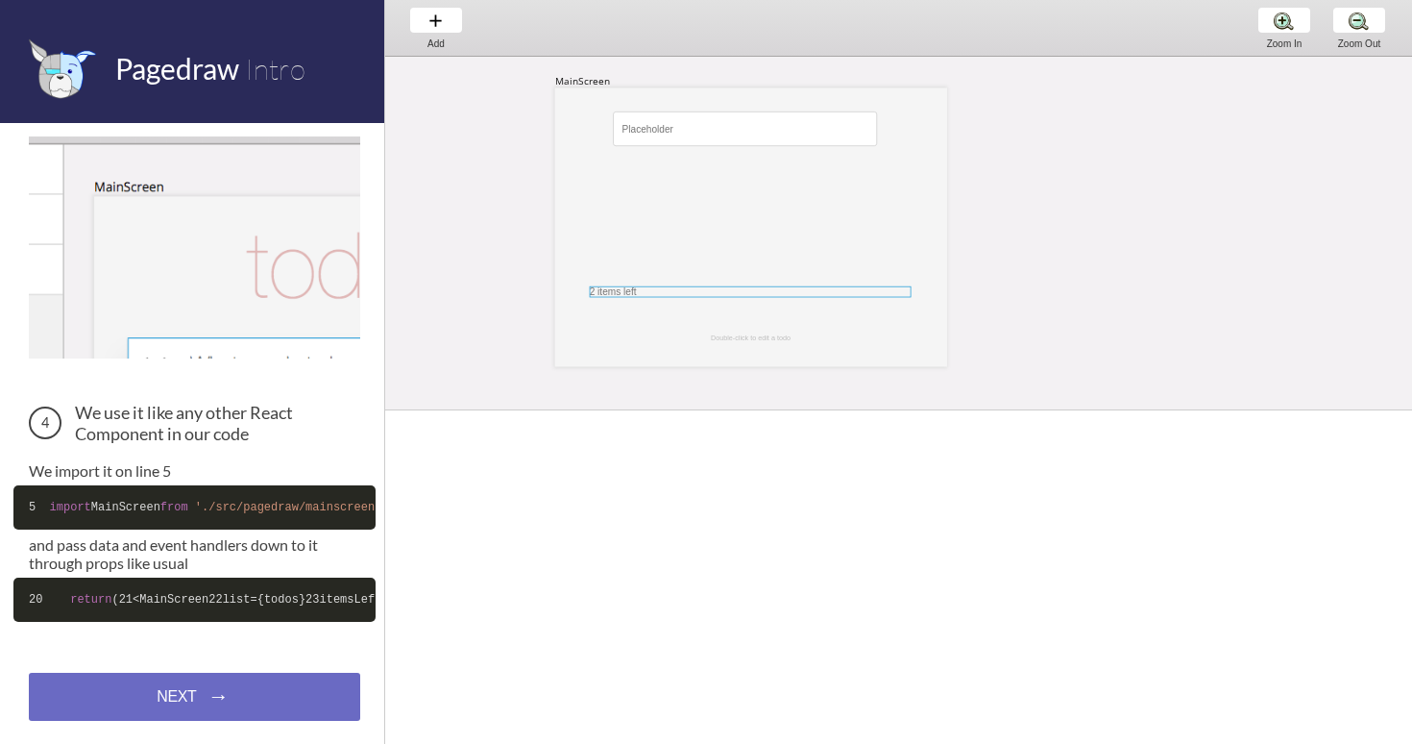
click at [609, 289] on div at bounding box center [751, 292] width 322 height 12
click at [730, 337] on div at bounding box center [750, 338] width 111 height 8
click at [715, 221] on div at bounding box center [751, 226] width 392 height 279
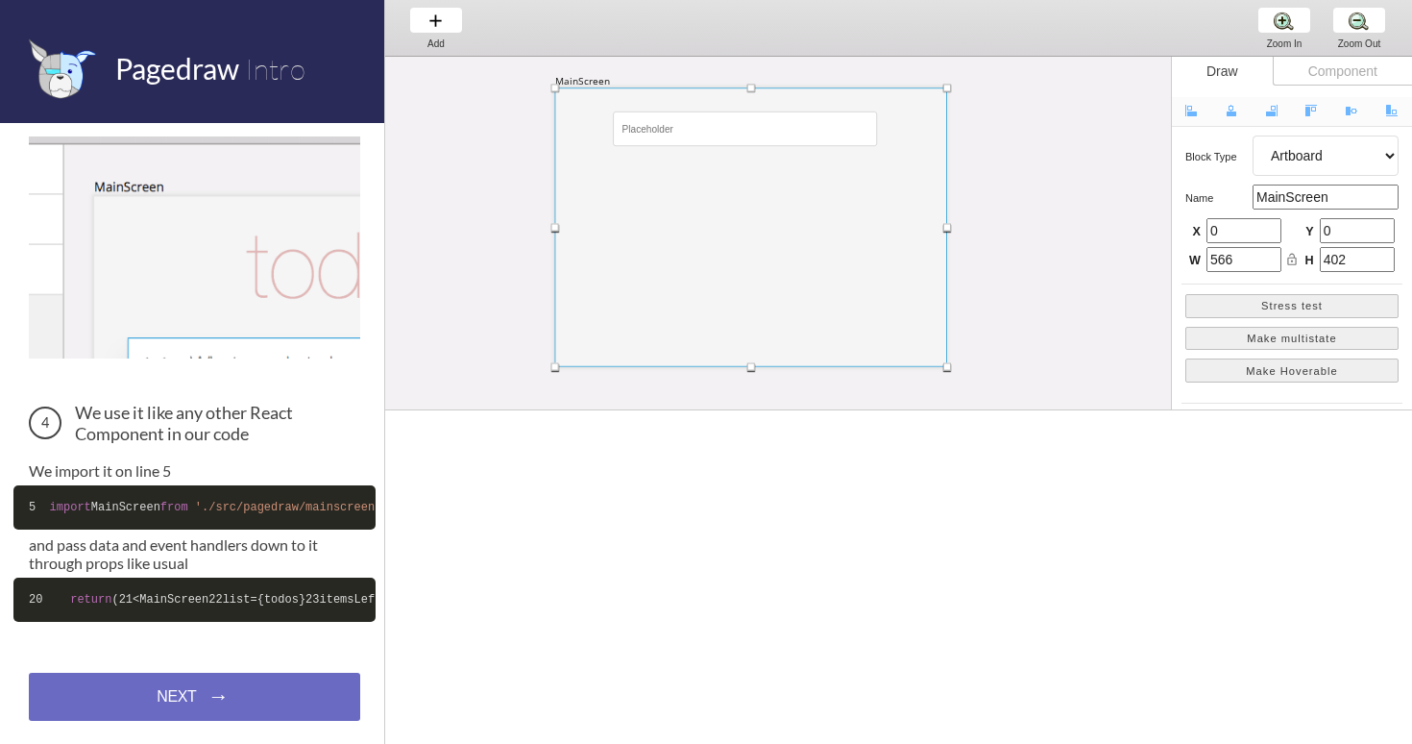
click at [715, 221] on div at bounding box center [751, 226] width 392 height 279
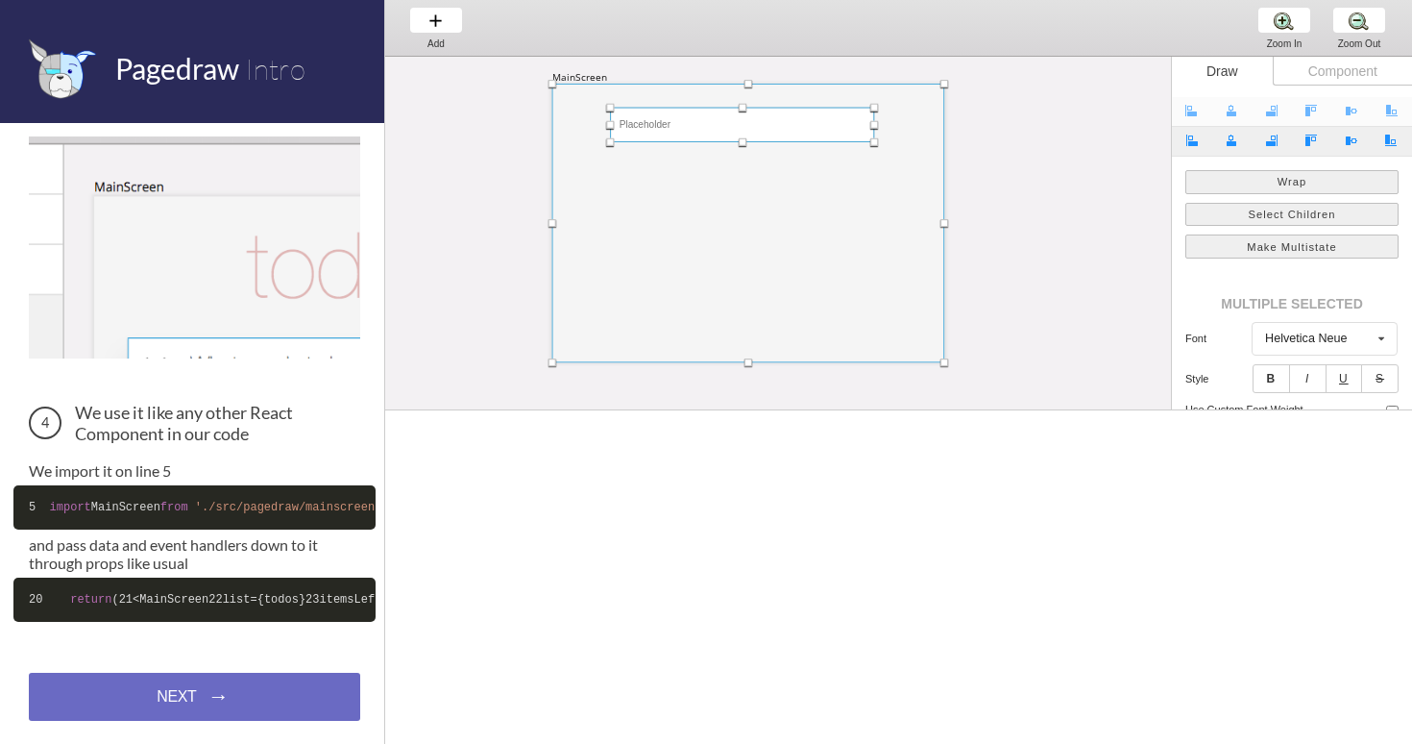
click at [720, 119] on div at bounding box center [742, 125] width 264 height 35
click at [728, 268] on div at bounding box center [746, 224] width 392 height 279
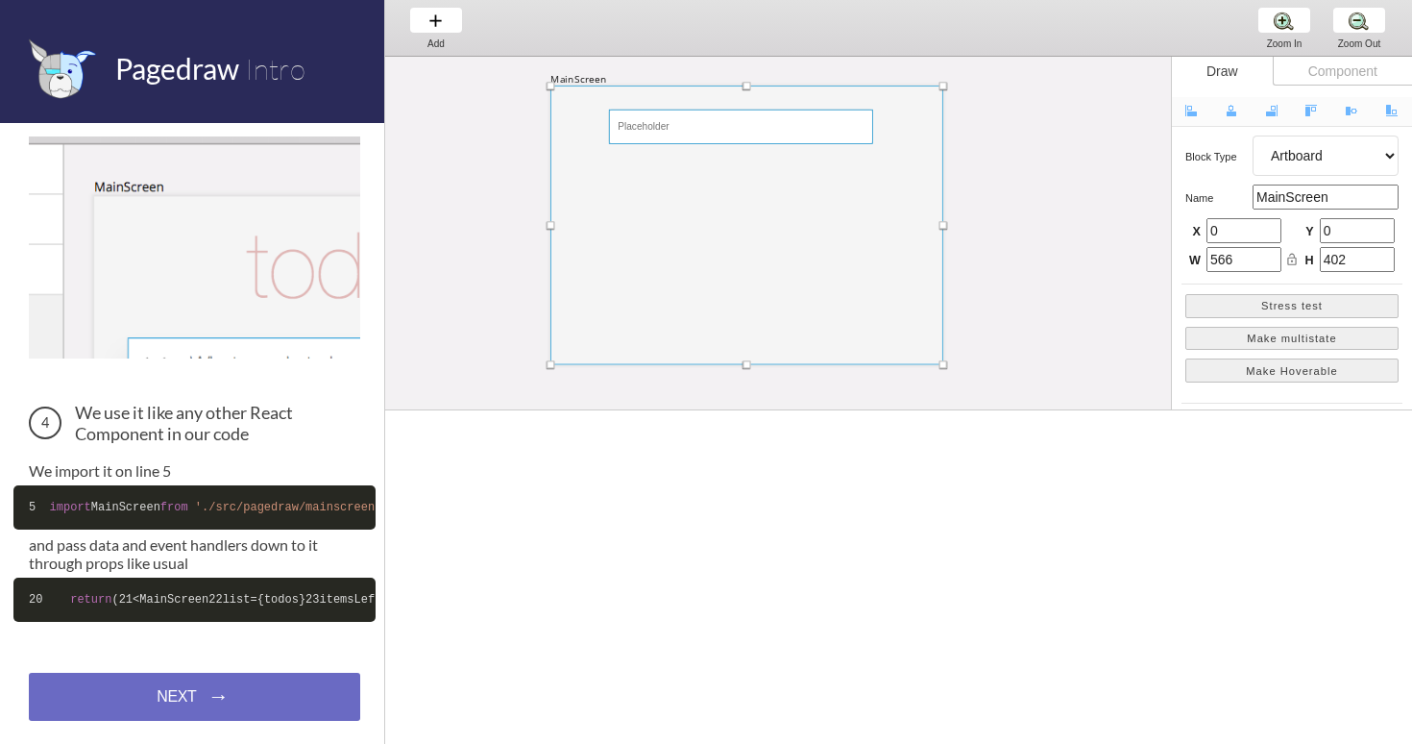
click at [731, 135] on div at bounding box center [741, 127] width 264 height 35
select select "9"
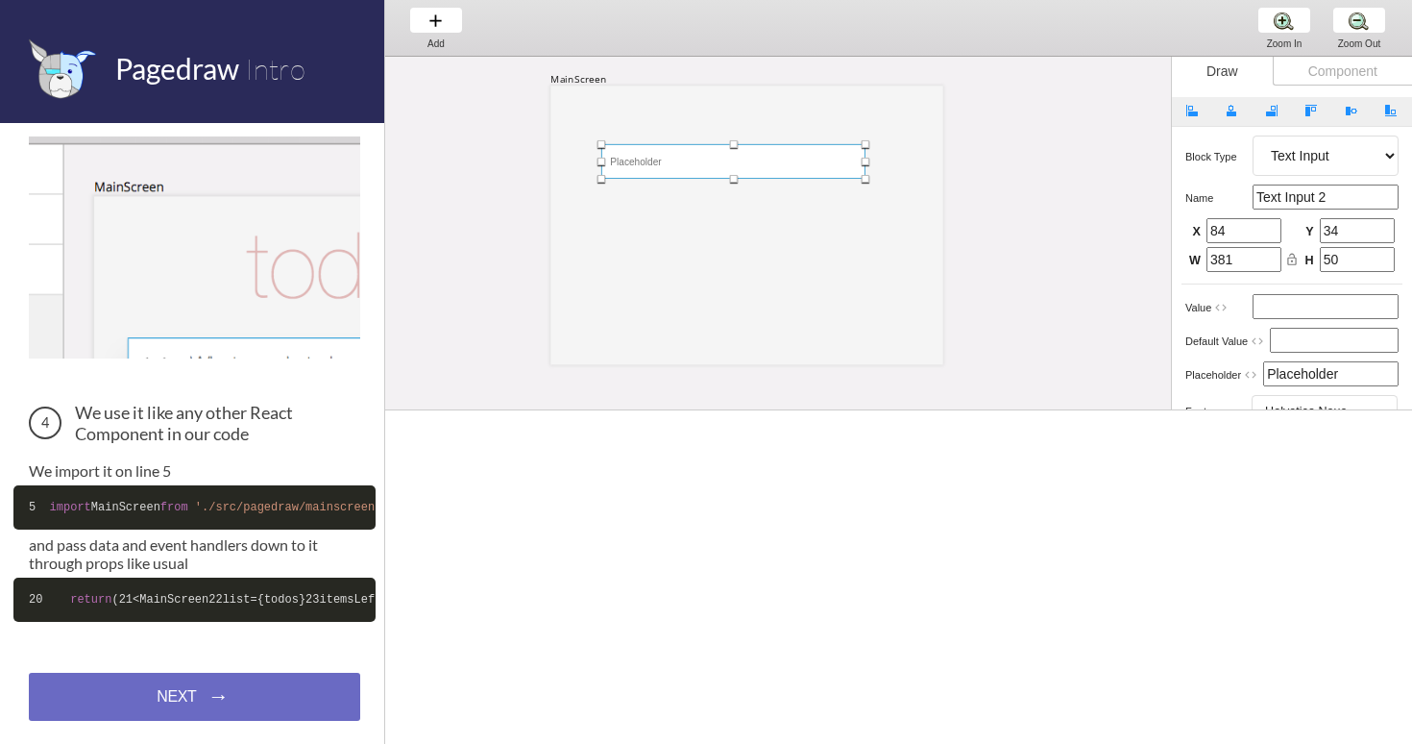
drag, startPoint x: 742, startPoint y: 132, endPoint x: 734, endPoint y: 159, distance: 28.0
click at [734, 165] on div at bounding box center [733, 161] width 264 height 35
type input "73"
type input "83"
